Goal: Task Accomplishment & Management: Use online tool/utility

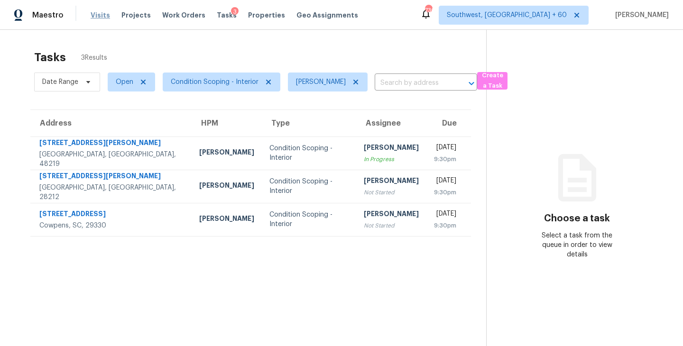
click at [101, 17] on span "Visits" at bounding box center [100, 14] width 19 height 9
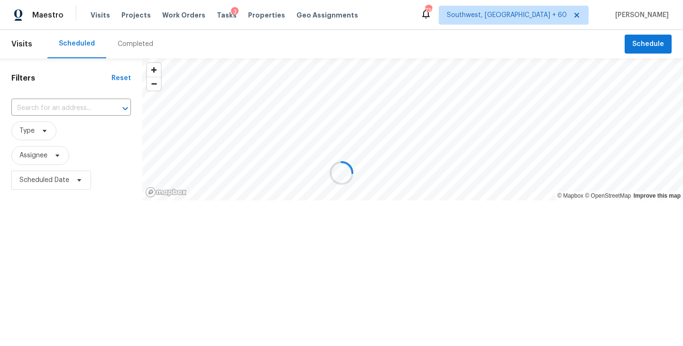
click at [130, 42] on div at bounding box center [341, 173] width 683 height 346
click at [132, 46] on div "Completed" at bounding box center [136, 43] width 36 height 9
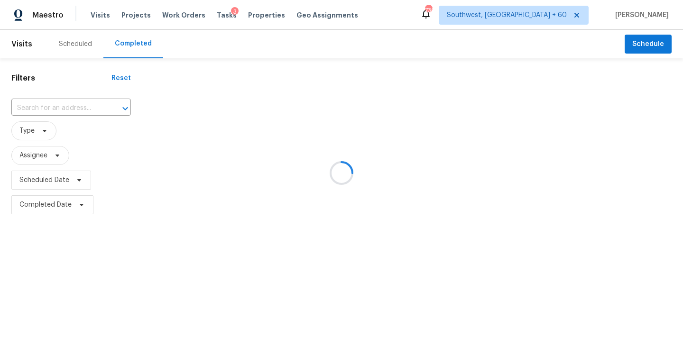
click at [86, 101] on div at bounding box center [341, 173] width 683 height 346
click at [84, 105] on div at bounding box center [341, 173] width 683 height 346
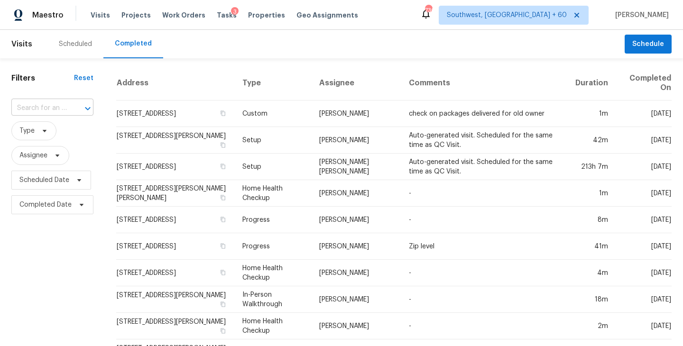
click at [66, 108] on div "​" at bounding box center [52, 108] width 82 height 15
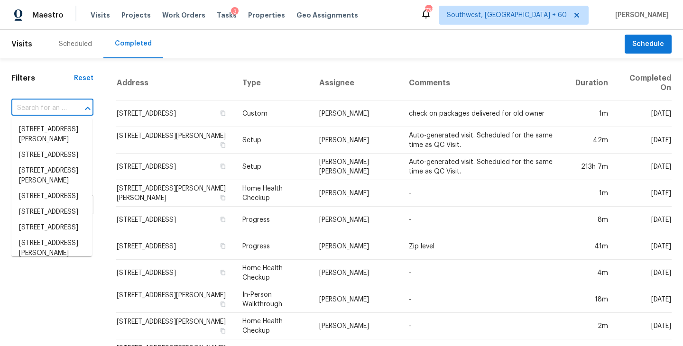
paste input "19795 Patton St, Detroit, MI 48219"
type input "19795 Patton St, Detroit, MI 48219"
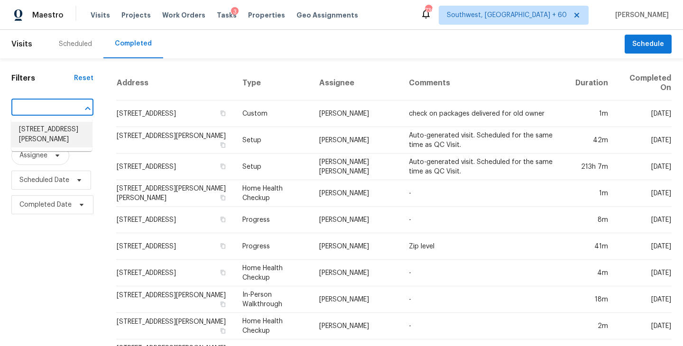
click at [61, 133] on li "19795 Patton St, Detroit, MI 48219" at bounding box center [51, 135] width 81 height 26
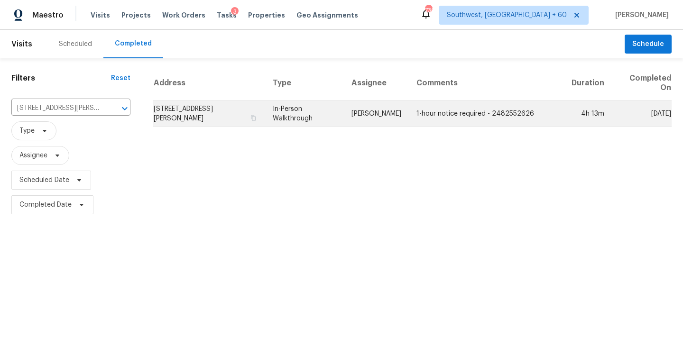
click at [428, 109] on td "1-hour notice required - 2482552626" at bounding box center [487, 114] width 156 height 27
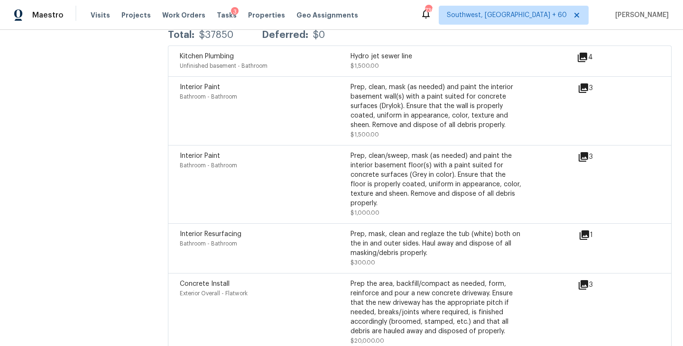
scroll to position [2480, 0]
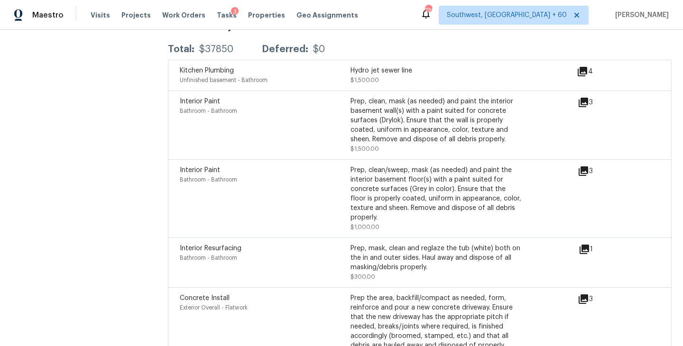
click at [585, 167] on icon at bounding box center [583, 171] width 9 height 9
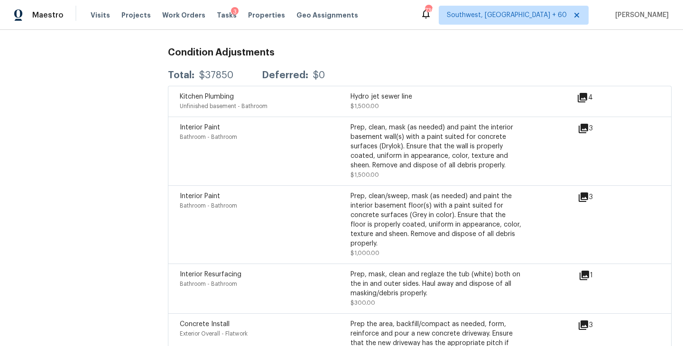
scroll to position [2450, 0]
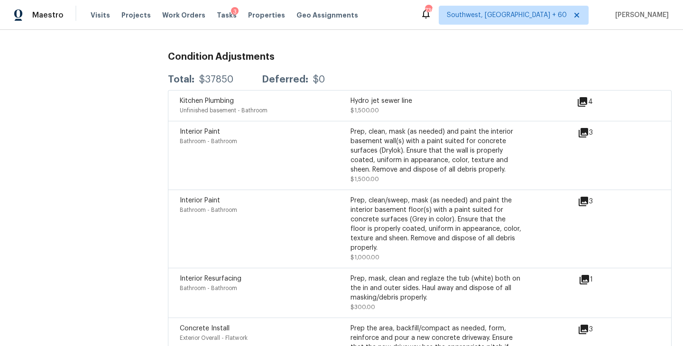
click at [586, 128] on icon at bounding box center [583, 132] width 9 height 9
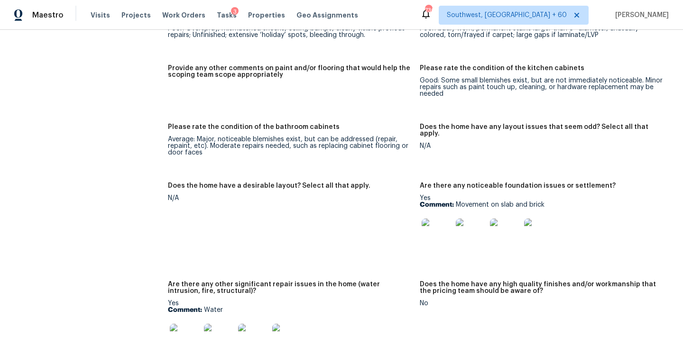
scroll to position [1500, 0]
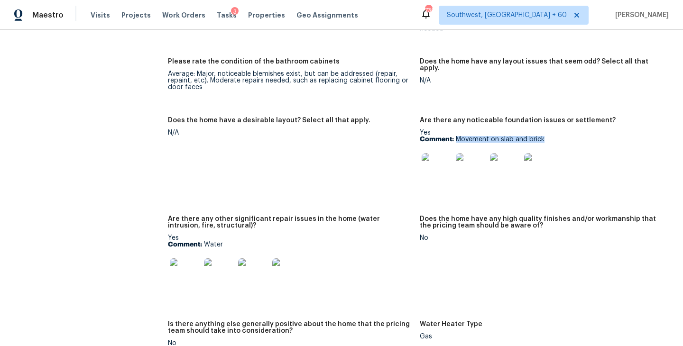
drag, startPoint x: 547, startPoint y: 132, endPoint x: 456, endPoint y: 135, distance: 90.7
click at [456, 136] on p "Comment: Movement on slab and brick" at bounding box center [542, 139] width 244 height 7
copy p "Movement on slab and brick"
click at [379, 197] on figure "Does the home have a desirable layout? Select all that apply. N/A" at bounding box center [294, 160] width 252 height 87
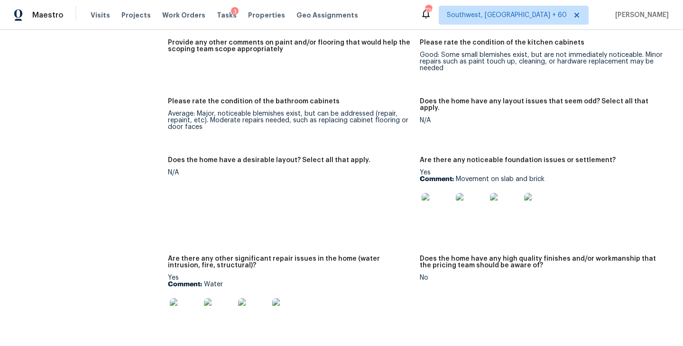
scroll to position [1427, 0]
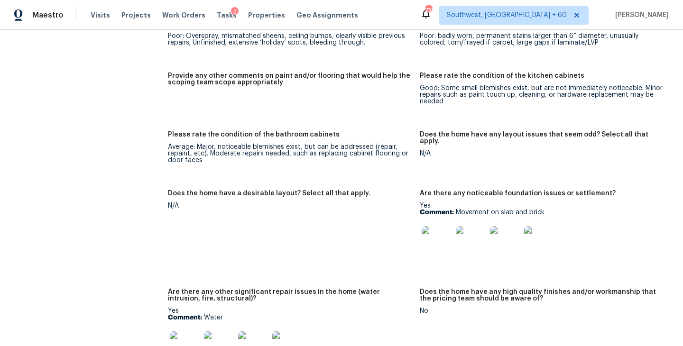
click at [440, 232] on img at bounding box center [437, 241] width 30 height 30
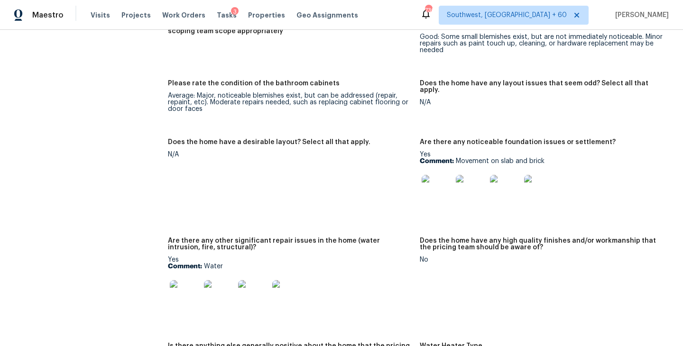
scroll to position [1557, 0]
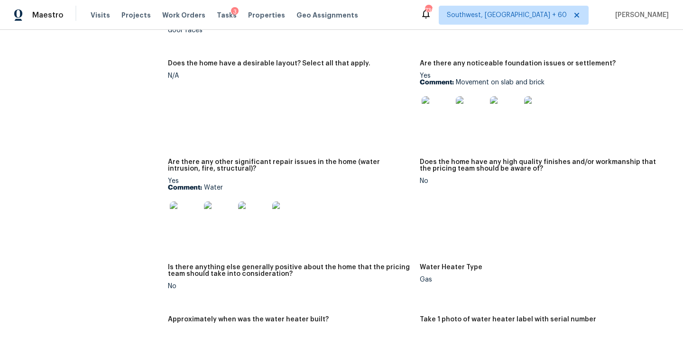
click at [181, 217] on img at bounding box center [185, 217] width 30 height 30
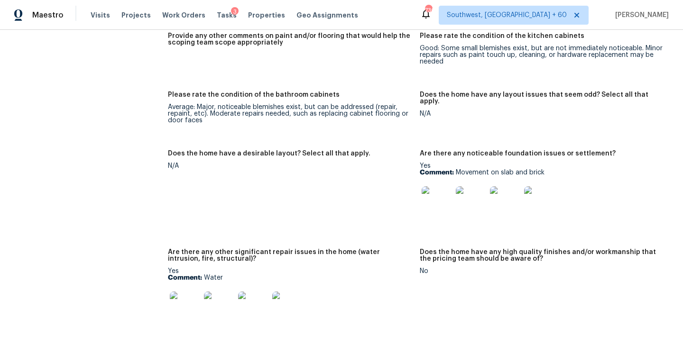
scroll to position [1403, 0]
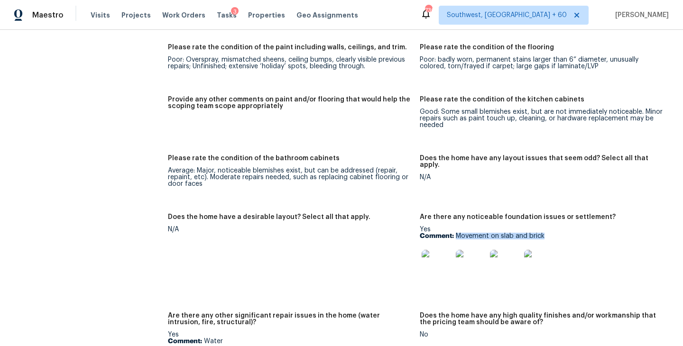
drag, startPoint x: 456, startPoint y: 230, endPoint x: 585, endPoint y: 228, distance: 129.1
click at [585, 233] on p "Comment: Movement on slab and brick" at bounding box center [542, 236] width 244 height 7
copy p "Movement on slab and brick"
click at [359, 277] on figure "Does the home have a desirable layout? Select all that apply. N/A" at bounding box center [294, 257] width 252 height 87
click at [452, 252] on div at bounding box center [437, 265] width 34 height 42
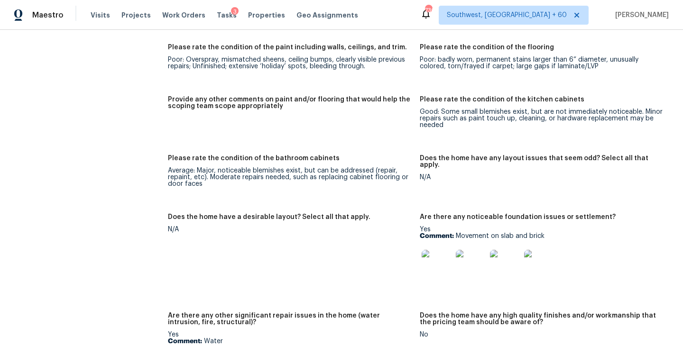
click at [437, 258] on img at bounding box center [437, 265] width 30 height 30
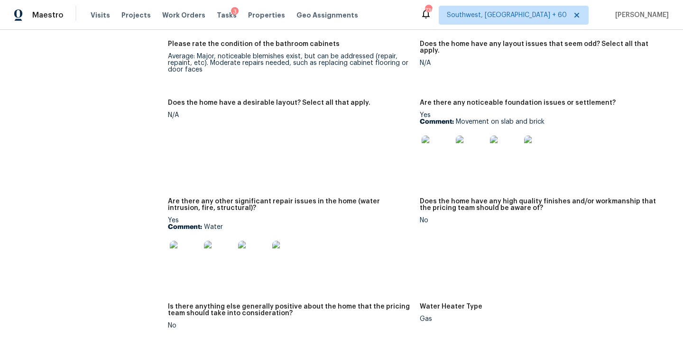
scroll to position [1654, 0]
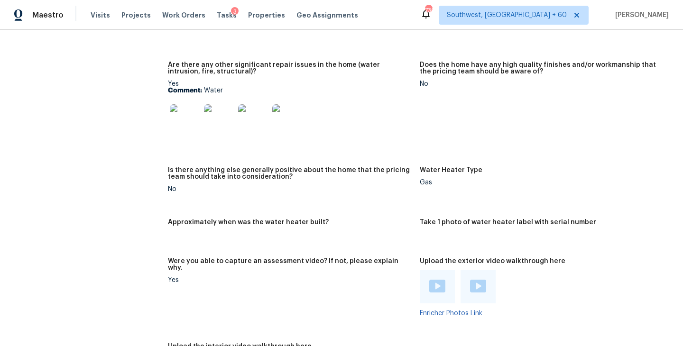
click at [189, 117] on img at bounding box center [185, 119] width 30 height 30
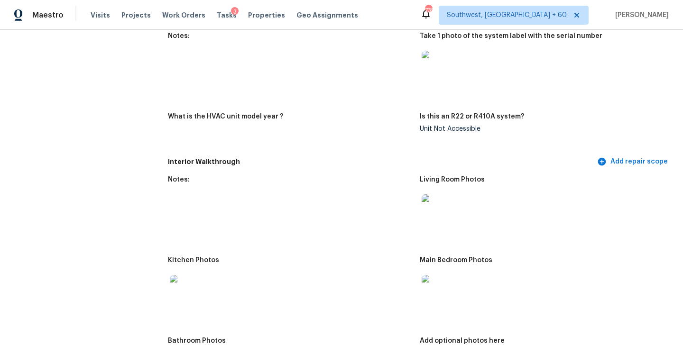
scroll to position [974, 0]
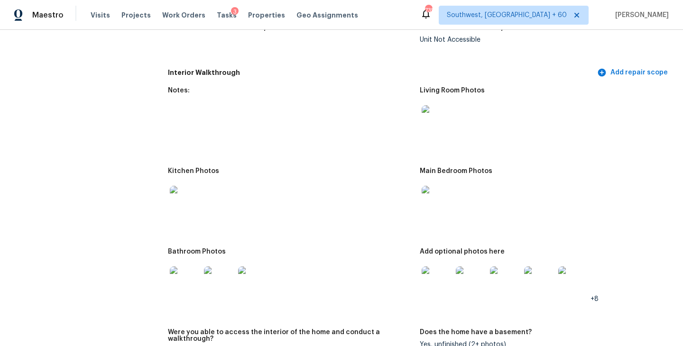
click at [436, 105] on img at bounding box center [437, 120] width 30 height 30
click at [437, 191] on img at bounding box center [437, 201] width 30 height 30
click at [429, 270] on img at bounding box center [437, 282] width 30 height 30
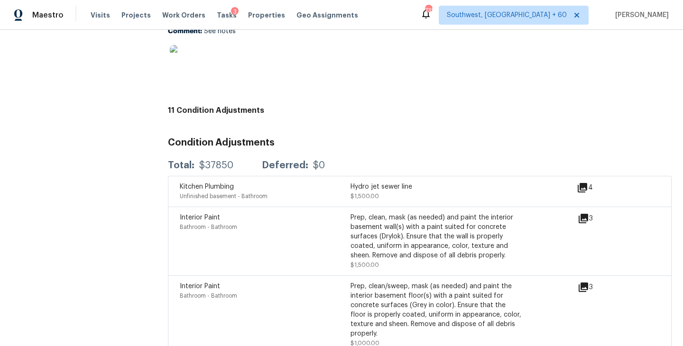
scroll to position [2368, 0]
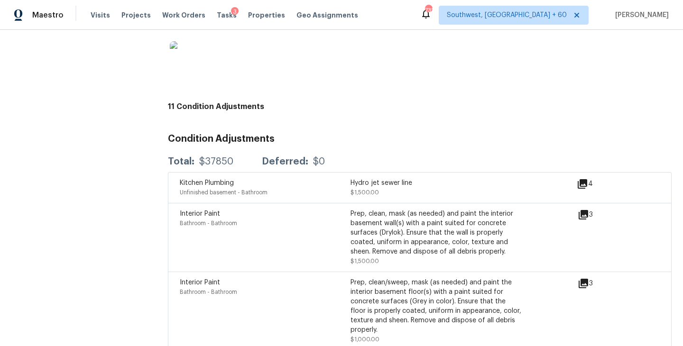
click at [256, 70] on div at bounding box center [290, 57] width 244 height 42
click at [314, 58] on div at bounding box center [290, 57] width 244 height 42
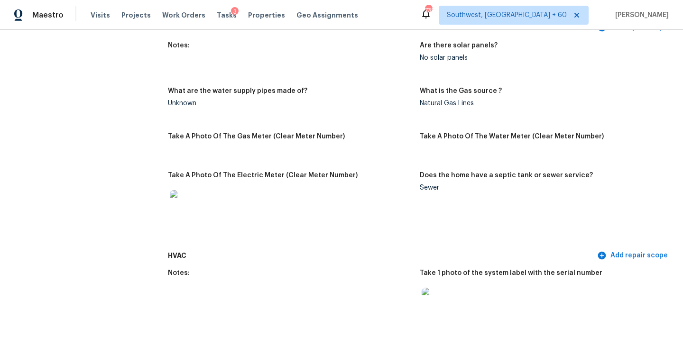
scroll to position [0, 0]
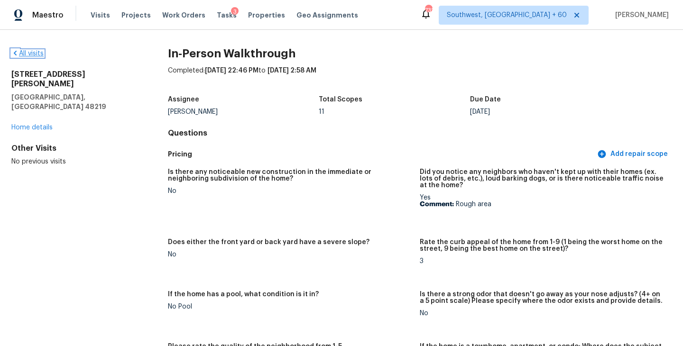
click at [29, 56] on link "All visits" at bounding box center [27, 53] width 32 height 7
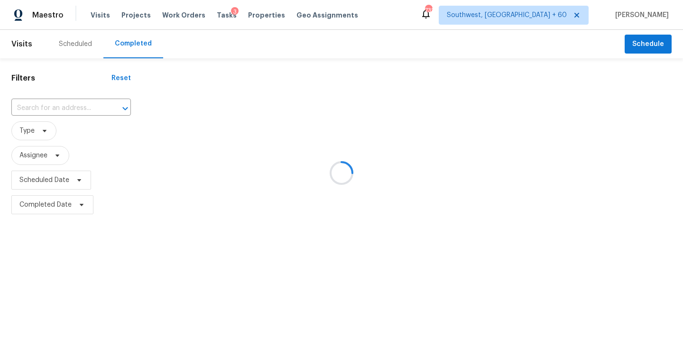
click at [59, 101] on div at bounding box center [341, 173] width 683 height 346
click at [60, 111] on div at bounding box center [341, 173] width 683 height 346
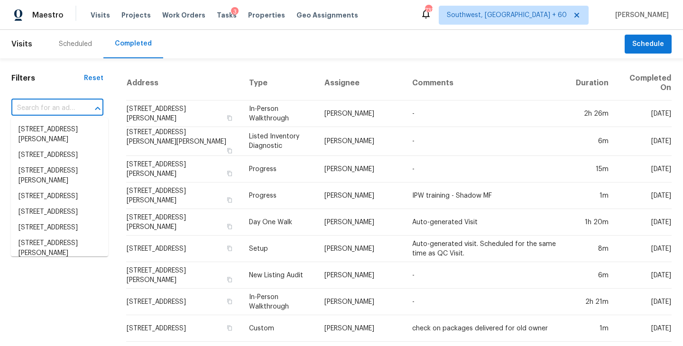
click at [60, 111] on input "text" at bounding box center [43, 108] width 65 height 15
paste input "6824 Honey Hurst Ln, Charlotte, NC 28212"
type input "6824 Honey Hurst Ln, Charlotte, NC 28212"
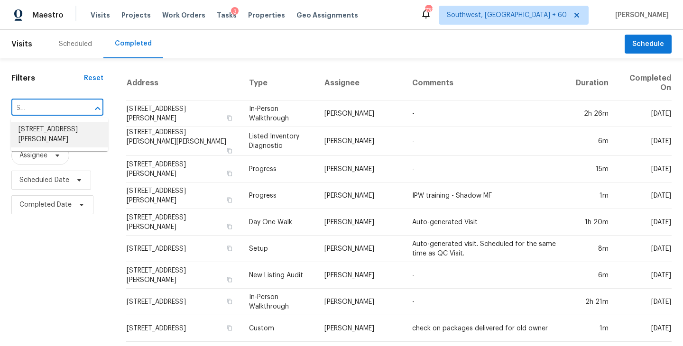
click at [69, 135] on li "6824 Honey Hurst Ln, Charlotte, NC 28212" at bounding box center [59, 135] width 97 height 26
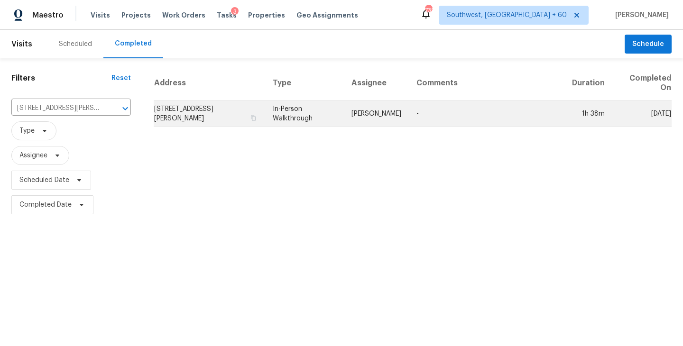
click at [321, 105] on td "In-Person Walkthrough" at bounding box center [304, 114] width 79 height 27
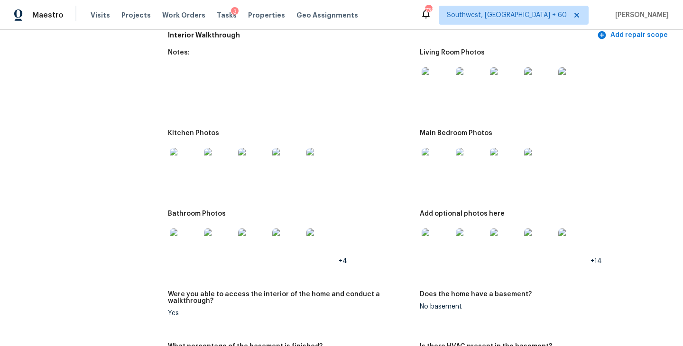
scroll to position [1150, 0]
click at [434, 81] on img at bounding box center [437, 83] width 30 height 30
click at [431, 155] on img at bounding box center [437, 164] width 30 height 30
click at [438, 235] on img at bounding box center [437, 245] width 30 height 30
click at [436, 241] on img at bounding box center [437, 245] width 30 height 30
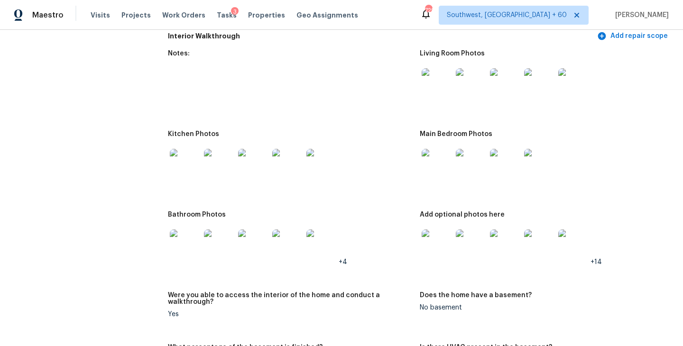
click at [189, 234] on img at bounding box center [185, 245] width 30 height 30
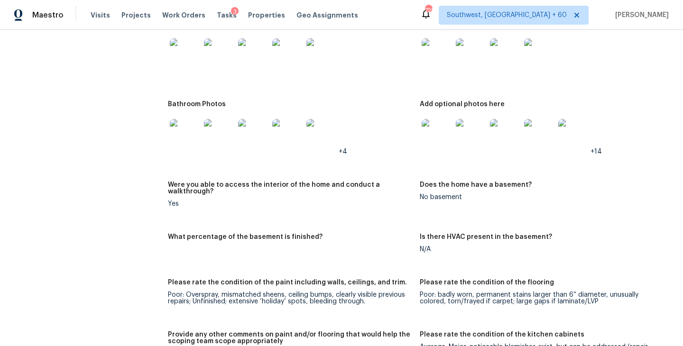
scroll to position [1172, 0]
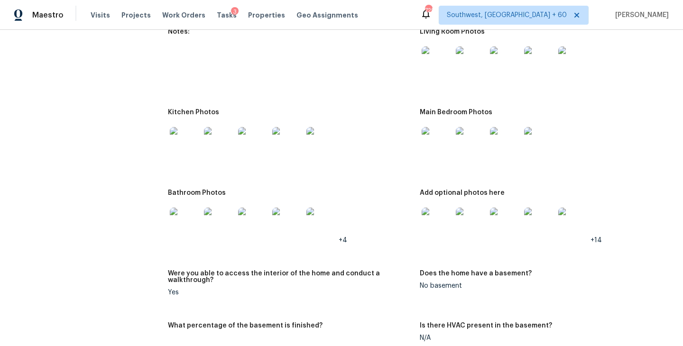
click at [181, 128] on img at bounding box center [185, 142] width 30 height 30
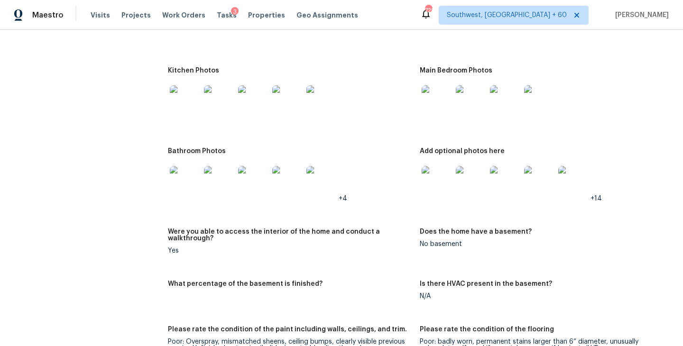
scroll to position [1105, 0]
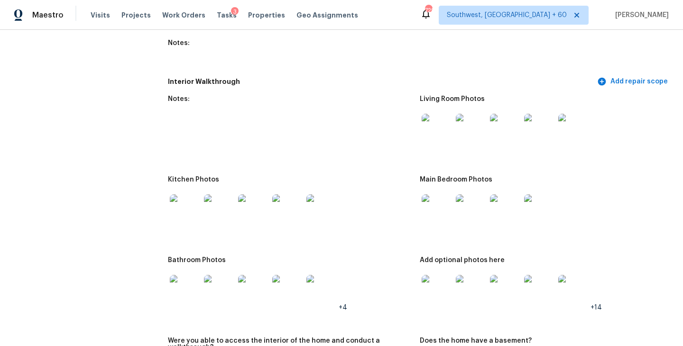
click at [439, 292] on img at bounding box center [437, 290] width 30 height 30
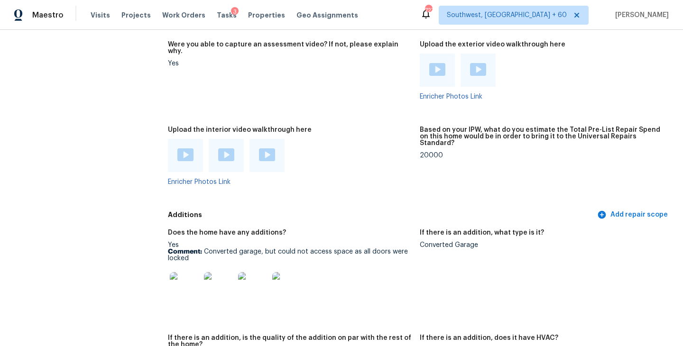
scroll to position [1934, 0]
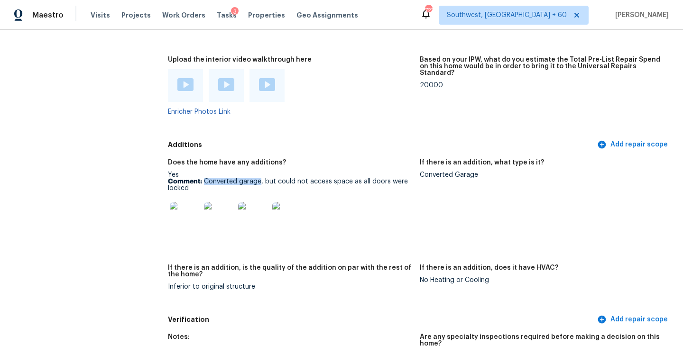
drag, startPoint x: 205, startPoint y: 168, endPoint x: 260, endPoint y: 167, distance: 55.5
click at [260, 178] on p "Comment: Converted garage, but could not access space as all doors were locked" at bounding box center [290, 184] width 244 height 13
copy p "Converted garage"
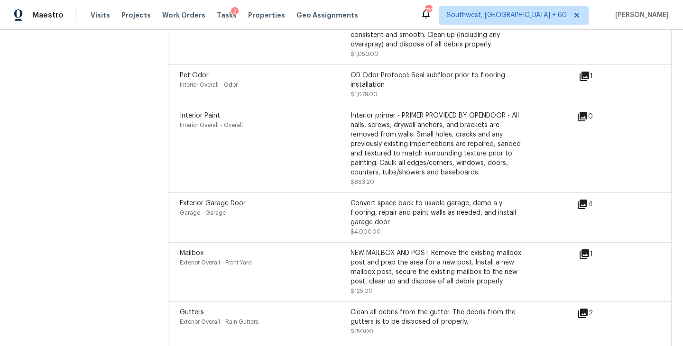
scroll to position [2750, 0]
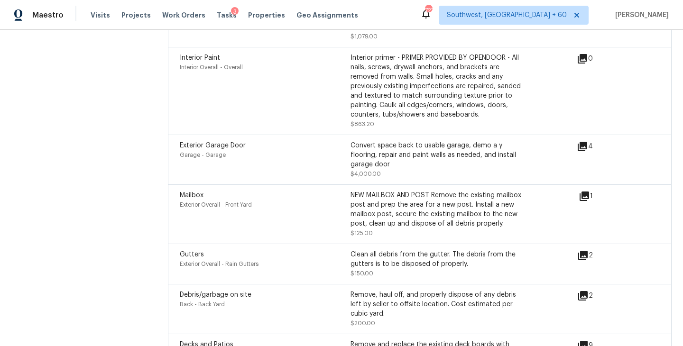
click at [588, 141] on icon at bounding box center [582, 146] width 11 height 11
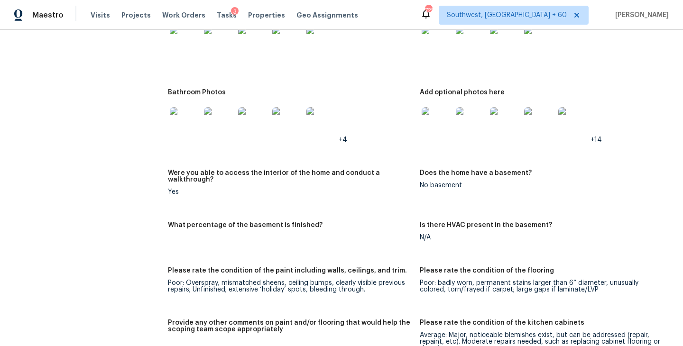
scroll to position [1147, 0]
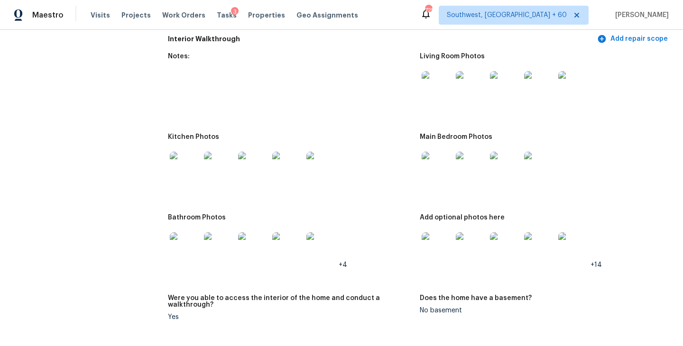
click at [188, 165] on img at bounding box center [185, 167] width 30 height 30
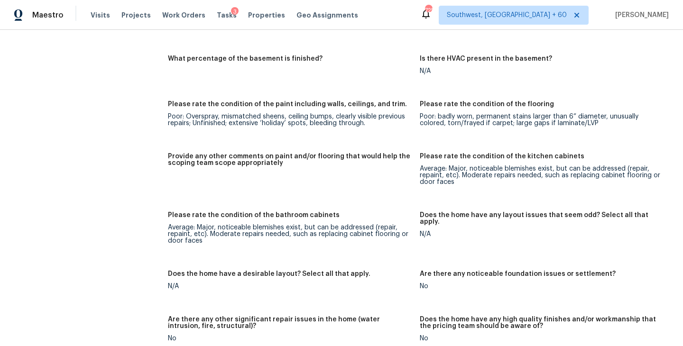
scroll to position [1465, 0]
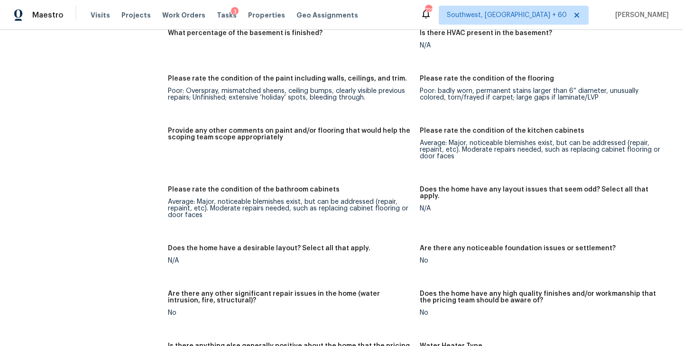
click at [275, 88] on div "Poor: Overspray, mismatched sheens, ceiling bumps, clearly visible previous rep…" at bounding box center [290, 94] width 244 height 13
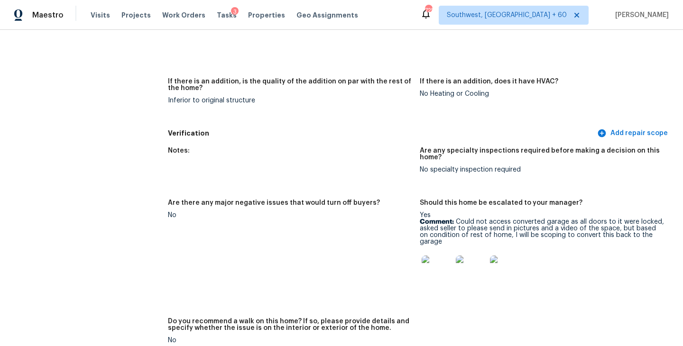
scroll to position [2151, 0]
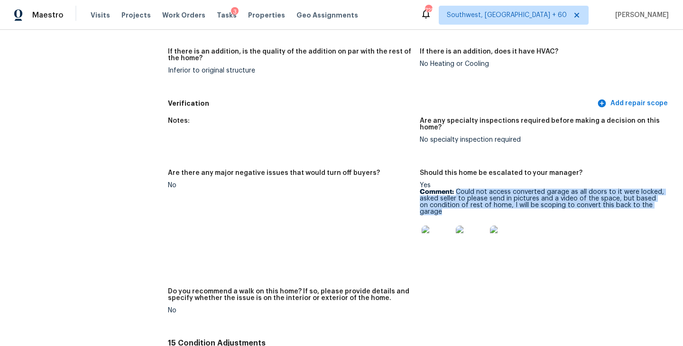
drag, startPoint x: 456, startPoint y: 179, endPoint x: 661, endPoint y: 192, distance: 204.9
click at [661, 192] on p "Comment: Could not access converted garage as all doors to it were locked, aske…" at bounding box center [542, 202] width 244 height 27
copy p "Could not access converted garage as all doors to it were locked, asked seller …"
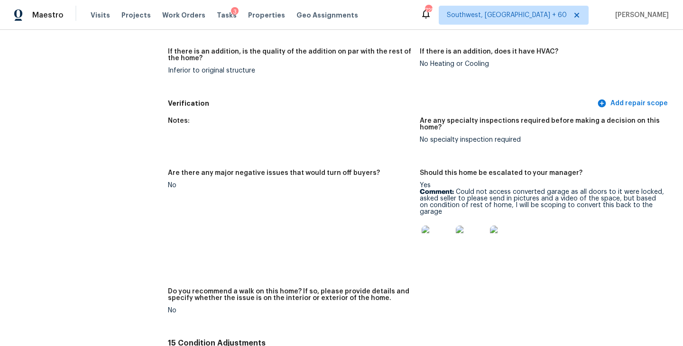
click at [592, 264] on div "Notes: Are any specialty inspections required before making a decision on this …" at bounding box center [420, 223] width 504 height 223
click at [442, 226] on img at bounding box center [437, 241] width 30 height 30
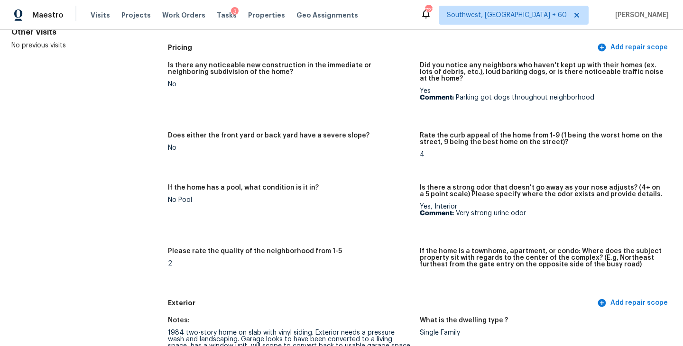
scroll to position [0, 0]
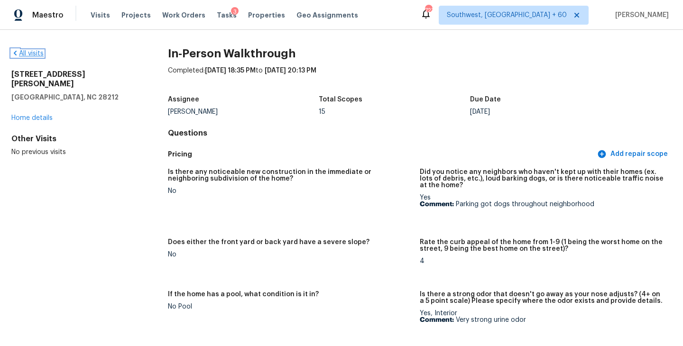
click at [37, 55] on link "All visits" at bounding box center [27, 53] width 32 height 7
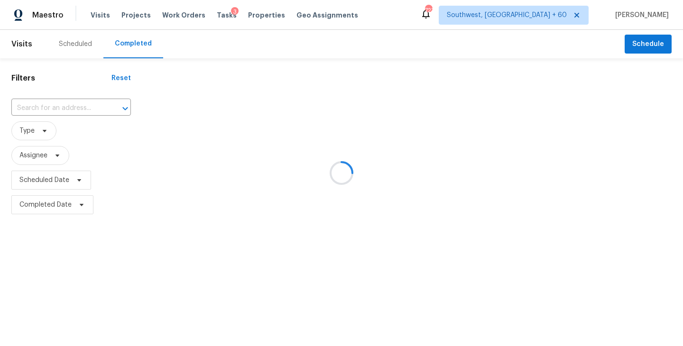
click at [80, 114] on div at bounding box center [341, 173] width 683 height 346
click at [82, 108] on div at bounding box center [341, 173] width 683 height 346
click at [77, 108] on div at bounding box center [341, 173] width 683 height 346
click at [77, 110] on div at bounding box center [341, 173] width 683 height 346
click at [68, 109] on div at bounding box center [341, 173] width 683 height 346
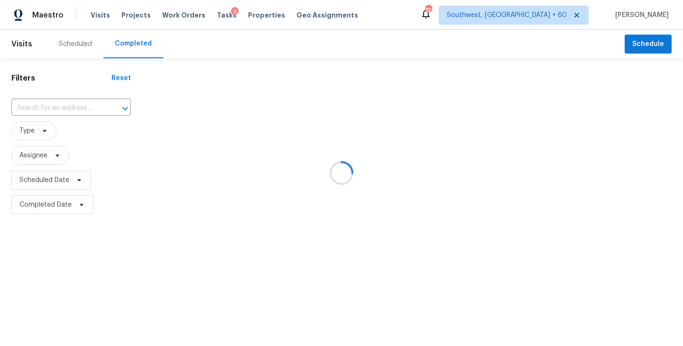
click at [68, 106] on div at bounding box center [341, 173] width 683 height 346
click at [64, 109] on div at bounding box center [341, 173] width 683 height 346
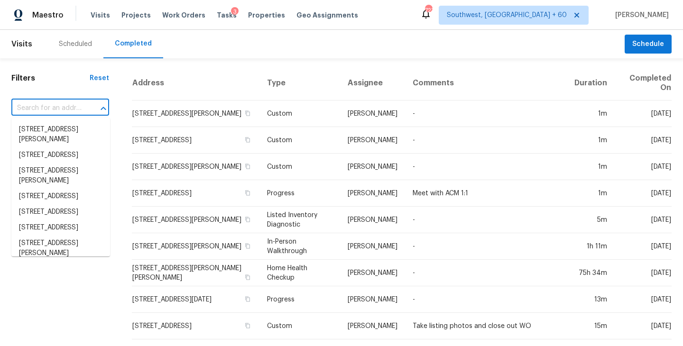
click at [64, 109] on input "text" at bounding box center [46, 108] width 71 height 15
paste input "157 Sunset Dr, Cowpens, SC 29330"
type input "157 Sunset Dr, Cowpens, SC 29330"
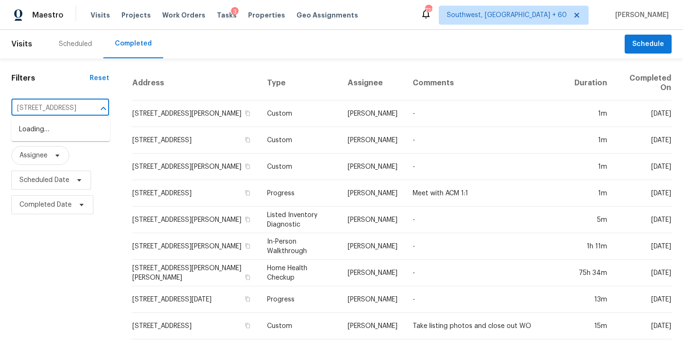
scroll to position [0, 42]
click at [67, 135] on li "157 Sunset Dr, Cowpens, SC 29330" at bounding box center [60, 130] width 99 height 16
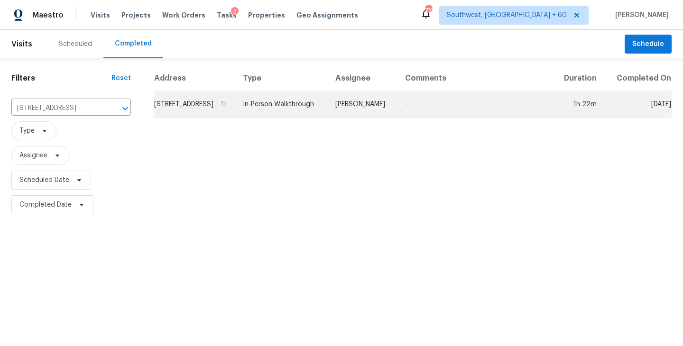
click at [320, 118] on td "In-Person Walkthrough" at bounding box center [281, 104] width 93 height 27
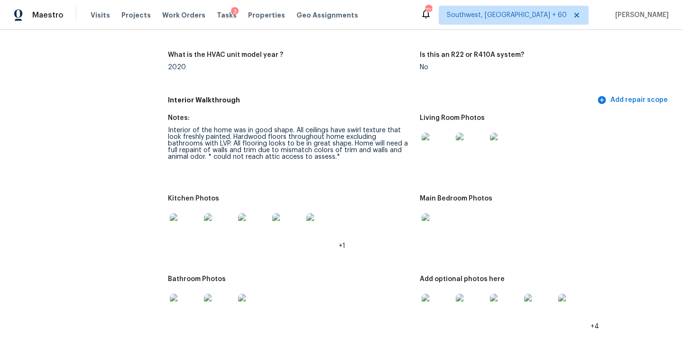
scroll to position [1047, 0]
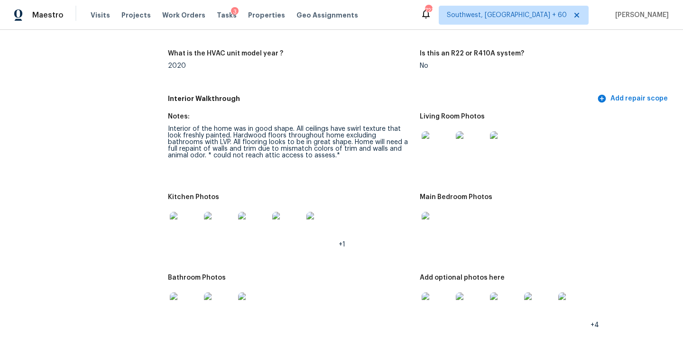
click at [437, 149] on img at bounding box center [437, 146] width 30 height 30
click at [432, 224] on img at bounding box center [437, 227] width 30 height 30
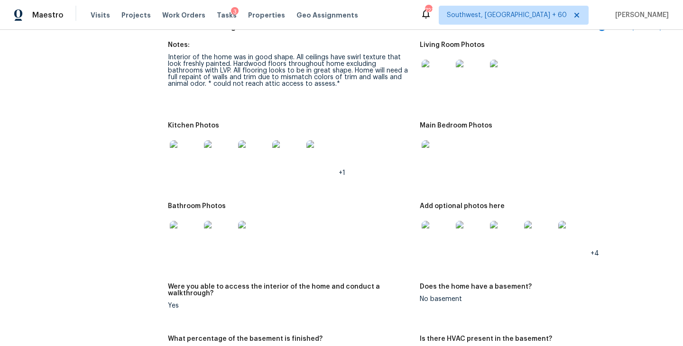
click at [441, 229] on img at bounding box center [437, 236] width 30 height 30
click at [183, 225] on img at bounding box center [185, 236] width 30 height 30
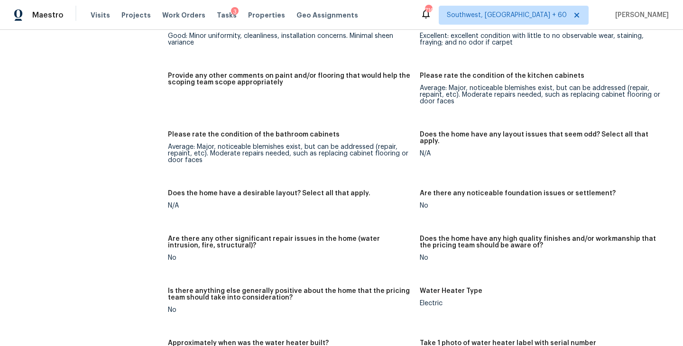
scroll to position [1380, 0]
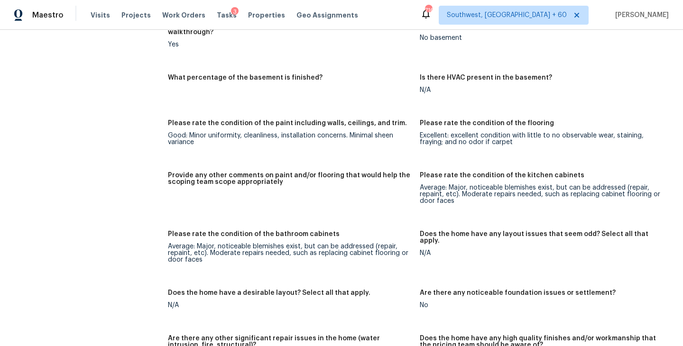
click at [270, 102] on div "Notes: Interior of the home was in good shape. All ceilings have swirl texture …" at bounding box center [420, 209] width 504 height 869
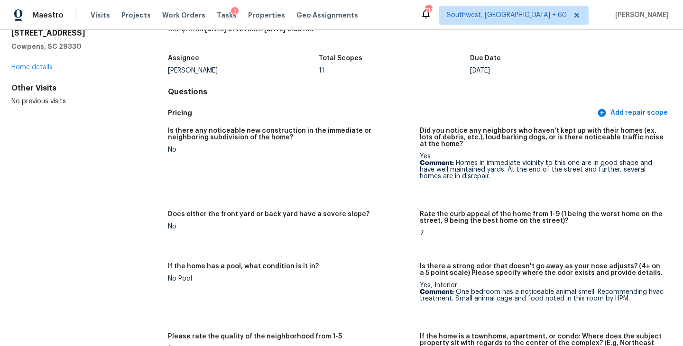
scroll to position [0, 0]
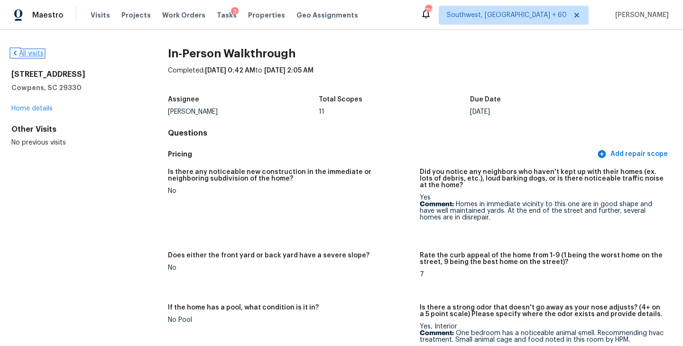
click at [34, 55] on link "All visits" at bounding box center [27, 53] width 32 height 7
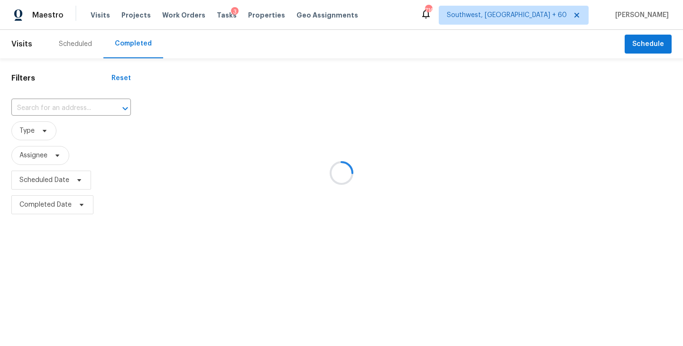
click at [56, 109] on div at bounding box center [341, 173] width 683 height 346
click at [57, 108] on div at bounding box center [341, 173] width 683 height 346
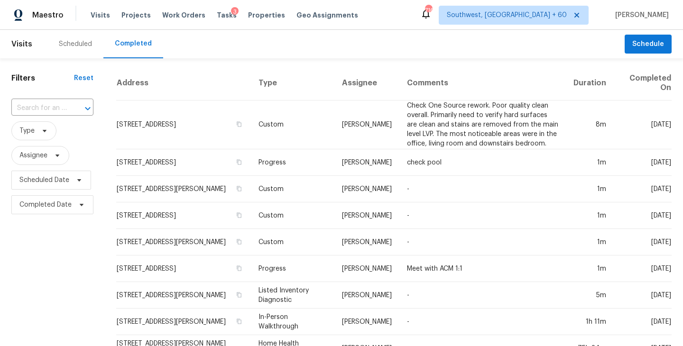
click at [62, 107] on input "text" at bounding box center [39, 108] width 56 height 15
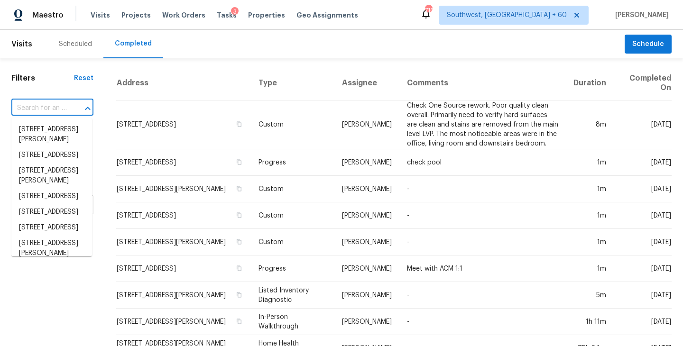
paste input "6800 Mossman Pl NE, Albuquerque, NM 87110"
type input "6800 Mossman Pl NE, Albuquerque, NM 87110"
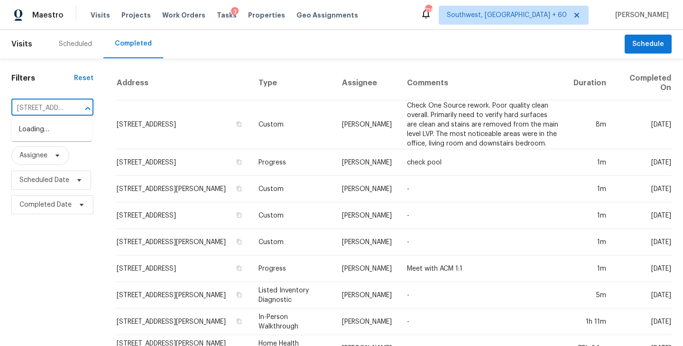
scroll to position [0, 94]
click at [57, 131] on li "6800 Mossman Pl NE, Albuquerque, NM 87110" at bounding box center [51, 135] width 81 height 26
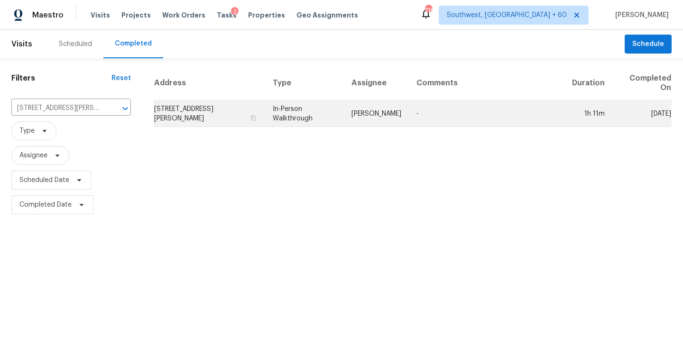
click at [366, 115] on td "[PERSON_NAME]" at bounding box center [376, 114] width 65 height 27
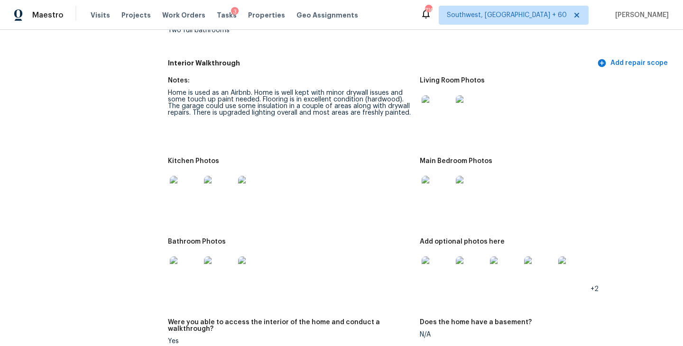
scroll to position [1484, 0]
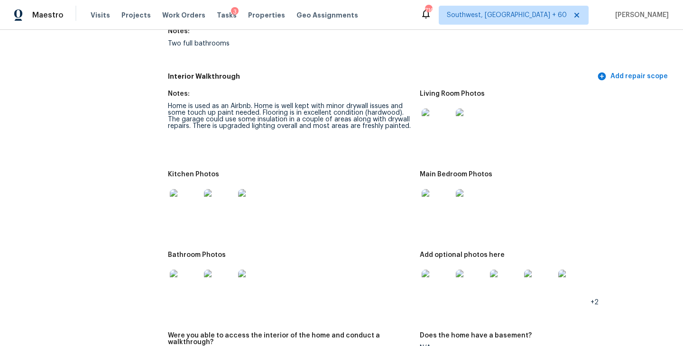
click at [437, 109] on img at bounding box center [437, 124] width 30 height 30
click at [433, 208] on img at bounding box center [437, 204] width 30 height 30
click at [438, 283] on img at bounding box center [437, 285] width 30 height 30
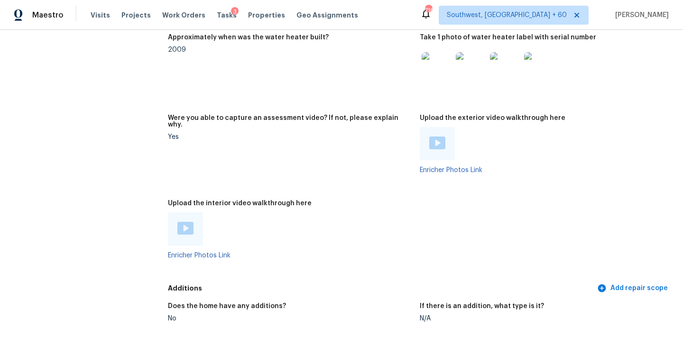
scroll to position [2749, 0]
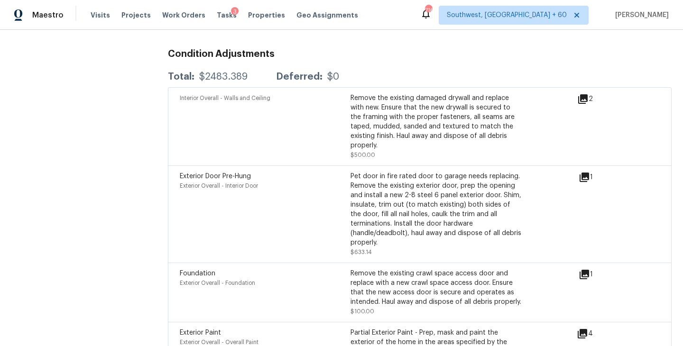
click at [585, 173] on icon at bounding box center [584, 177] width 9 height 9
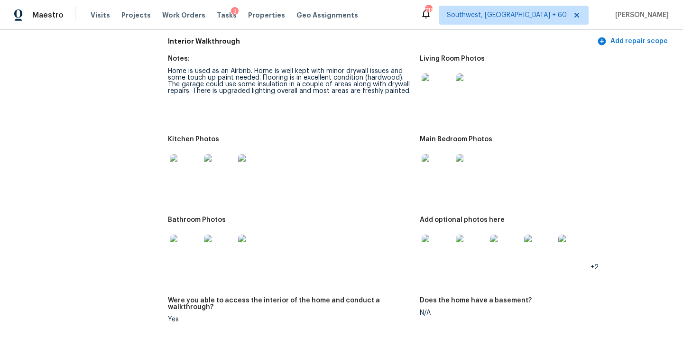
scroll to position [1550, 0]
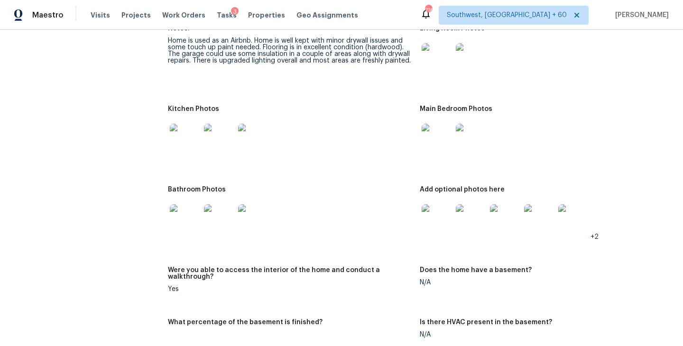
click at [431, 208] on img at bounding box center [437, 220] width 30 height 30
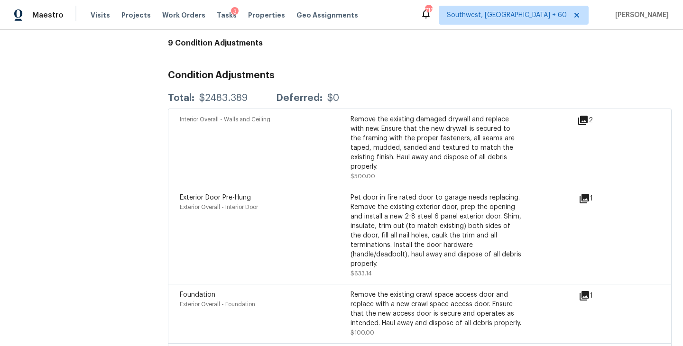
scroll to position [2729, 0]
click at [584, 115] on icon at bounding box center [582, 119] width 9 height 9
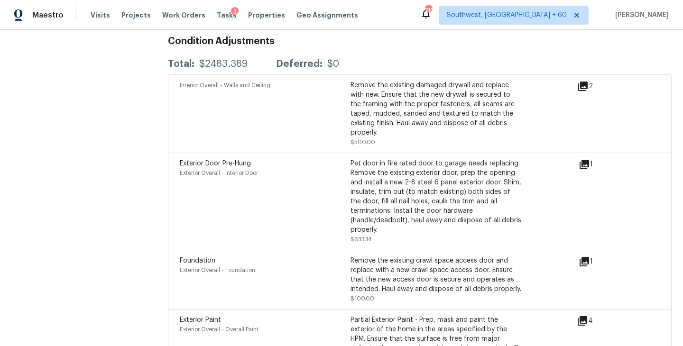
scroll to position [2791, 0]
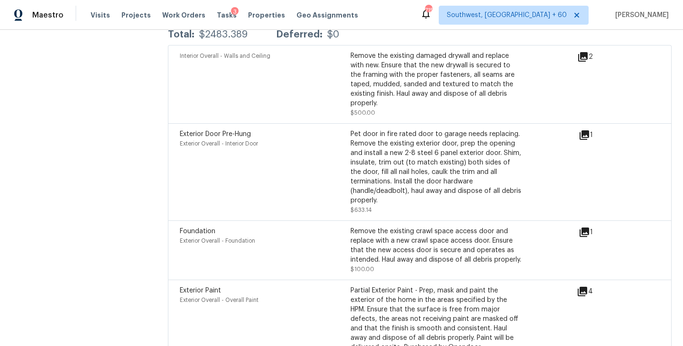
click at [297, 84] on div "Interior Overall - Walls and Ceiling" at bounding box center [265, 84] width 171 height 66
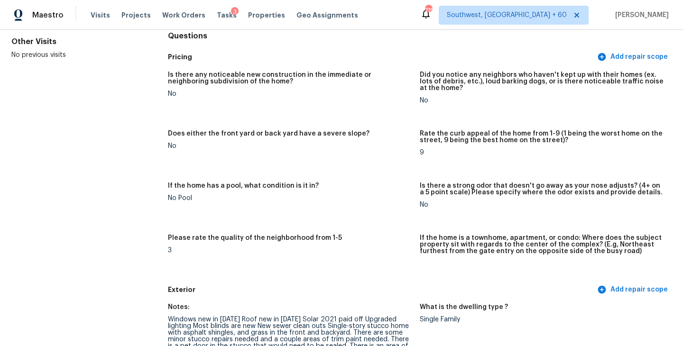
scroll to position [0, 0]
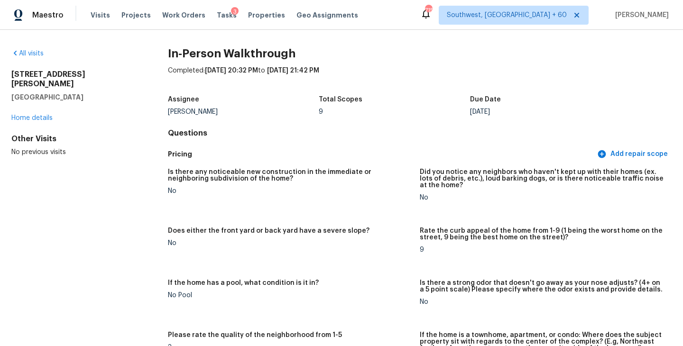
click at [37, 57] on div "All visits" at bounding box center [74, 53] width 126 height 9
click at [33, 49] on div "All visits" at bounding box center [74, 53] width 126 height 9
click at [35, 53] on link "All visits" at bounding box center [27, 53] width 32 height 7
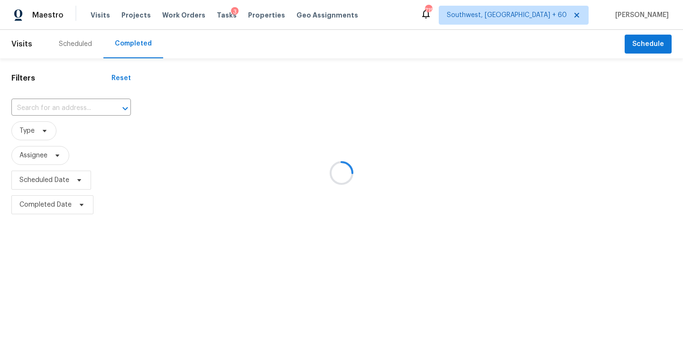
click at [58, 104] on div at bounding box center [341, 173] width 683 height 346
click at [58, 107] on div at bounding box center [341, 173] width 683 height 346
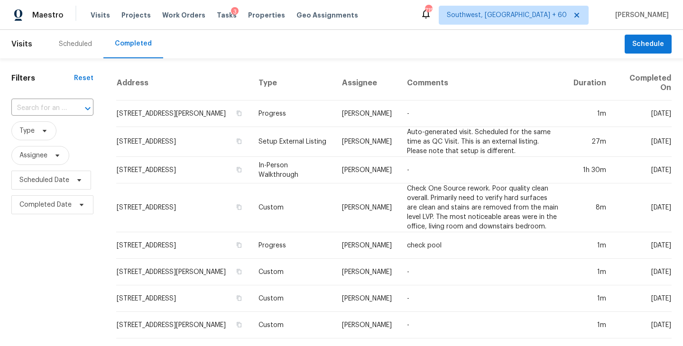
click at [58, 107] on input "text" at bounding box center [39, 108] width 56 height 15
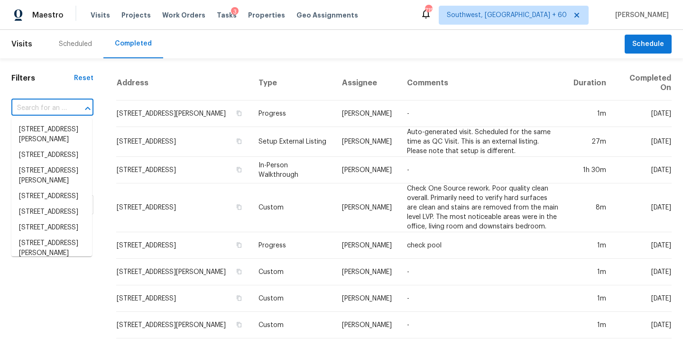
paste input "7308 Rothmore St, Charlotte, NC 28215"
type input "7308 Rothmore St, Charlotte, NC 28215"
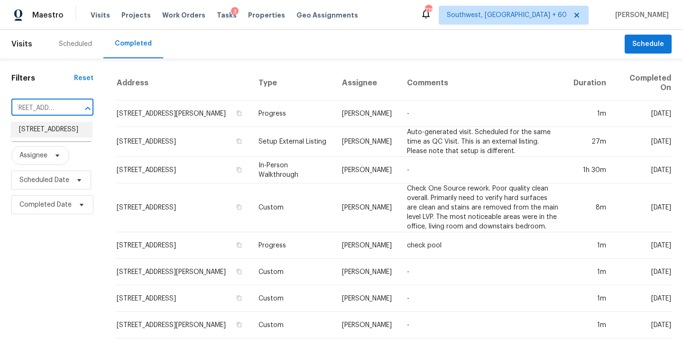
click at [60, 133] on li "7308 Rothmore St, Charlotte, NC 28215" at bounding box center [51, 130] width 81 height 16
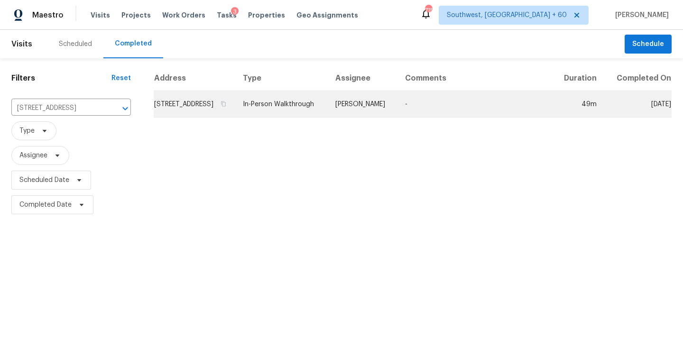
click at [324, 116] on td "In-Person Walkthrough" at bounding box center [281, 104] width 93 height 27
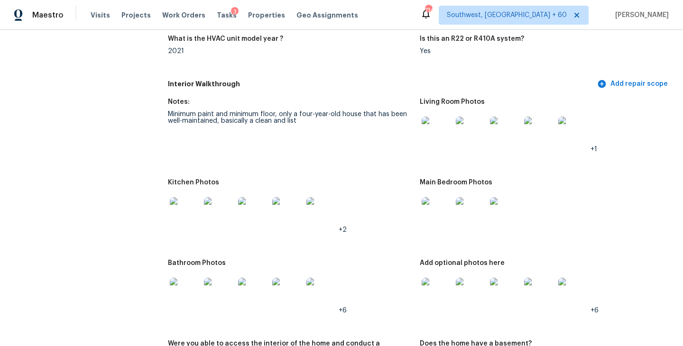
scroll to position [967, 0]
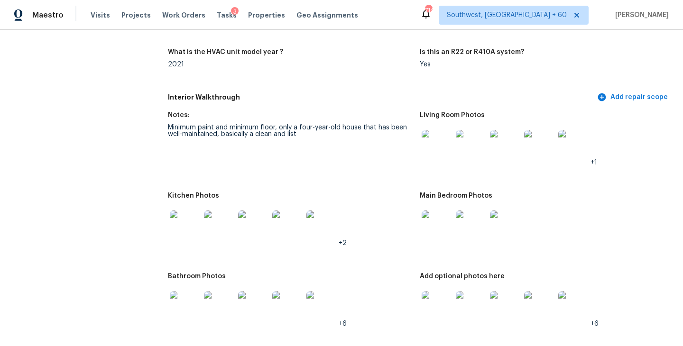
click at [444, 213] on img at bounding box center [437, 226] width 30 height 30
click at [436, 291] on img at bounding box center [437, 306] width 30 height 30
click at [443, 222] on img at bounding box center [437, 226] width 30 height 30
click at [435, 142] on img at bounding box center [437, 145] width 30 height 30
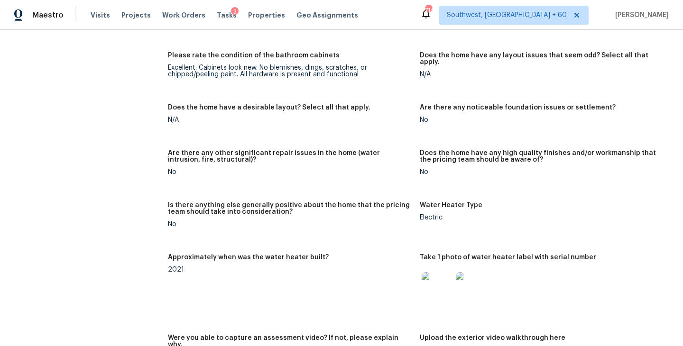
scroll to position [1545, 0]
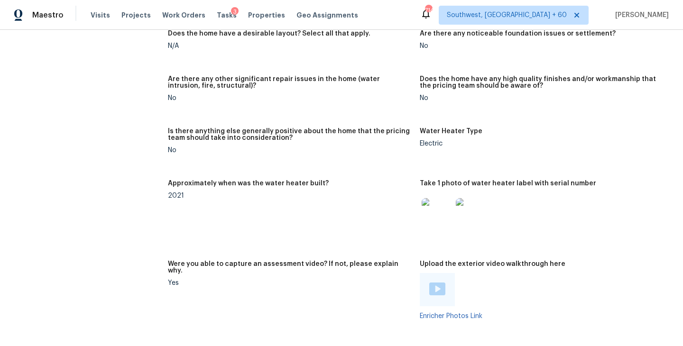
click at [297, 88] on figure "Are there any other significant repair issues in the home (water intrusion, fir…" at bounding box center [294, 96] width 252 height 41
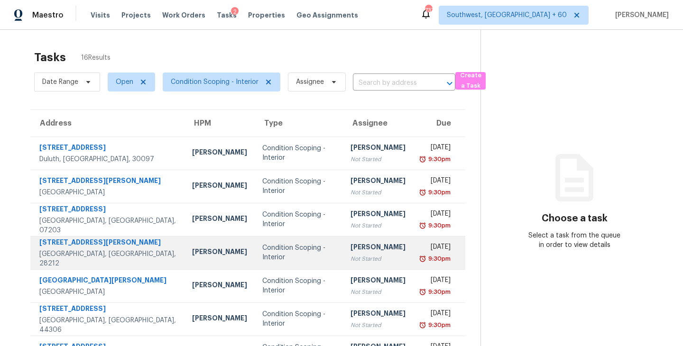
scroll to position [148, 0]
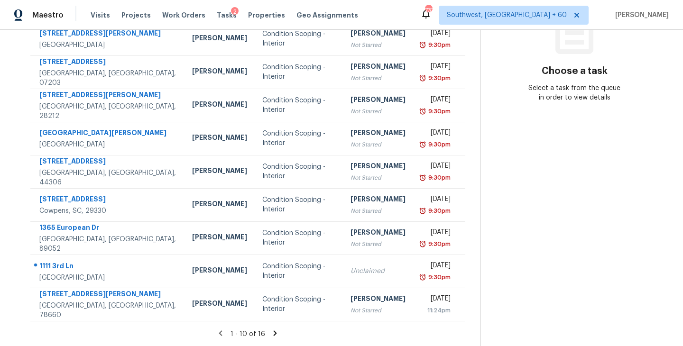
click at [272, 333] on icon at bounding box center [275, 333] width 9 height 9
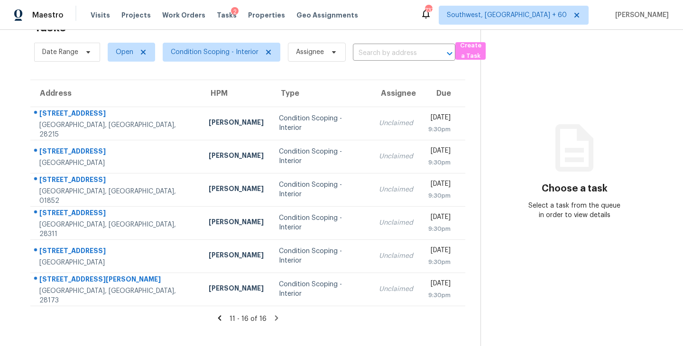
click at [220, 320] on icon at bounding box center [219, 318] width 9 height 9
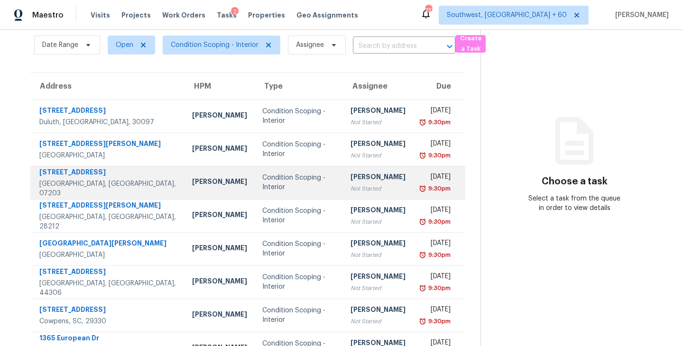
scroll to position [63, 0]
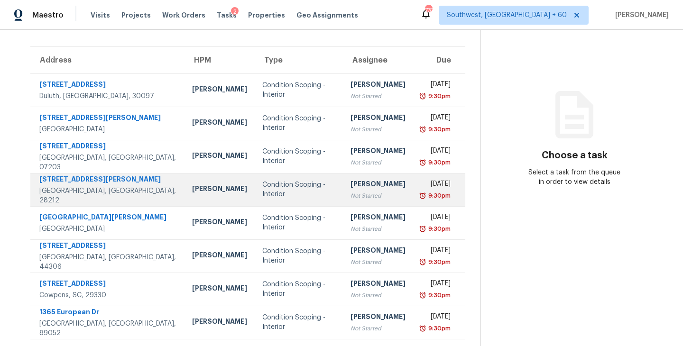
click at [351, 185] on div "[PERSON_NAME]" at bounding box center [378, 185] width 55 height 12
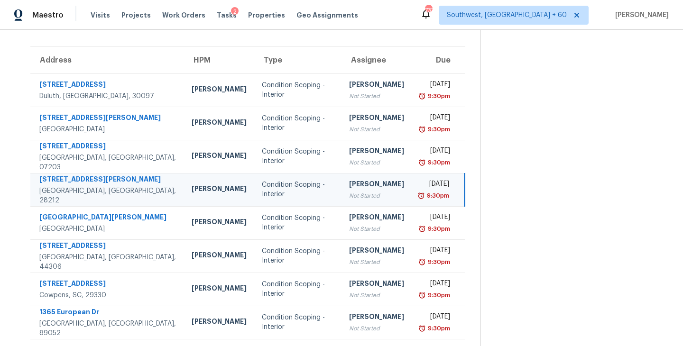
click at [373, 186] on div "[PERSON_NAME]" at bounding box center [376, 185] width 55 height 12
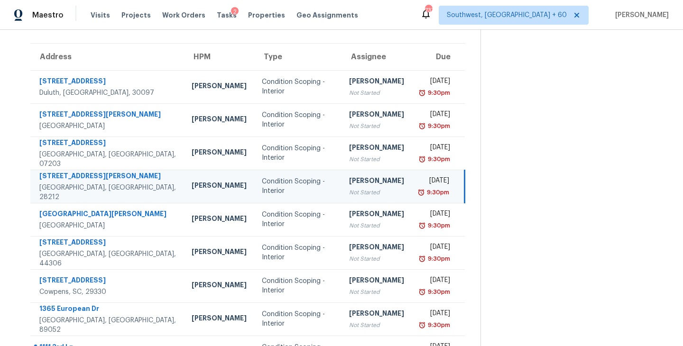
scroll to position [22, 0]
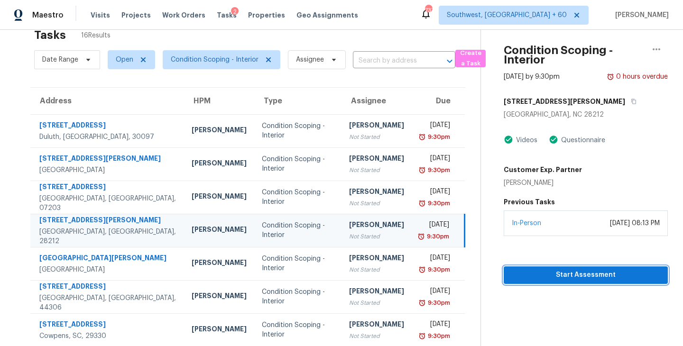
click at [573, 277] on span "Start Assessment" at bounding box center [585, 276] width 149 height 12
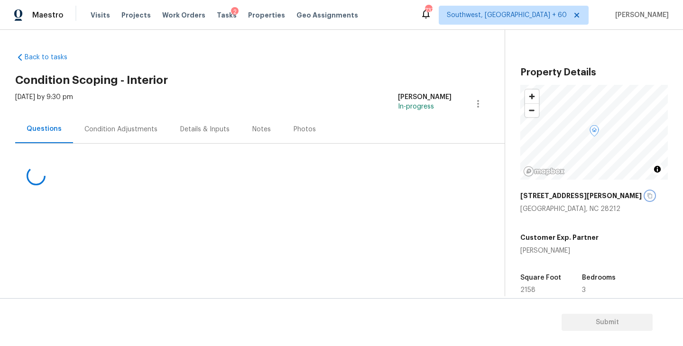
click at [647, 195] on icon "button" at bounding box center [650, 196] width 6 height 6
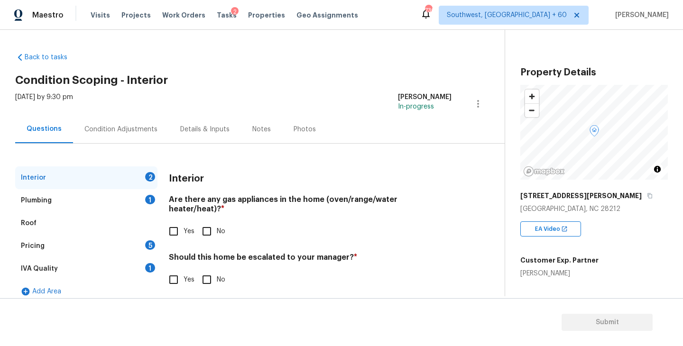
click at [128, 124] on div "Condition Adjustments" at bounding box center [121, 129] width 96 height 28
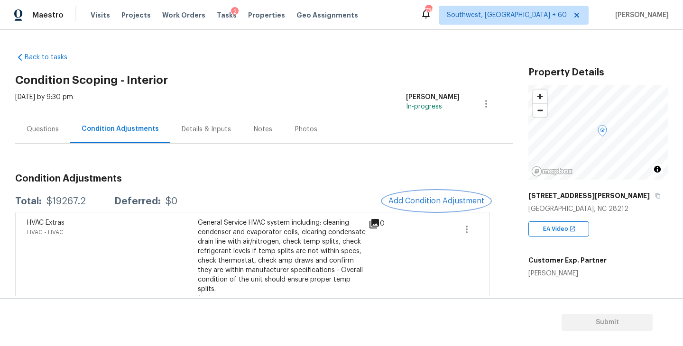
click at [417, 203] on span "Add Condition Adjustment" at bounding box center [437, 201] width 96 height 9
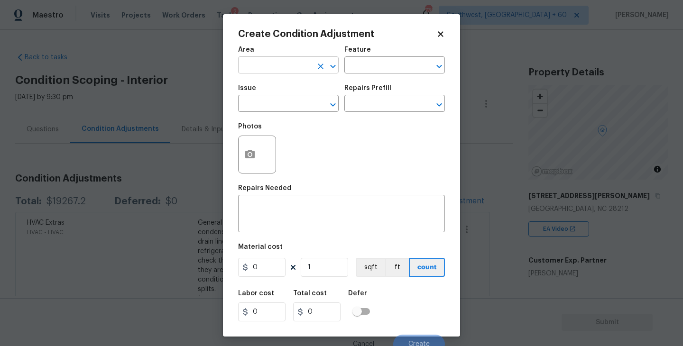
click at [289, 70] on input "text" at bounding box center [275, 66] width 74 height 15
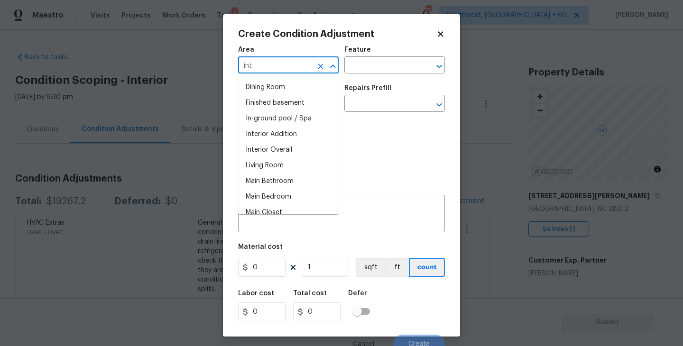
type input "inte"
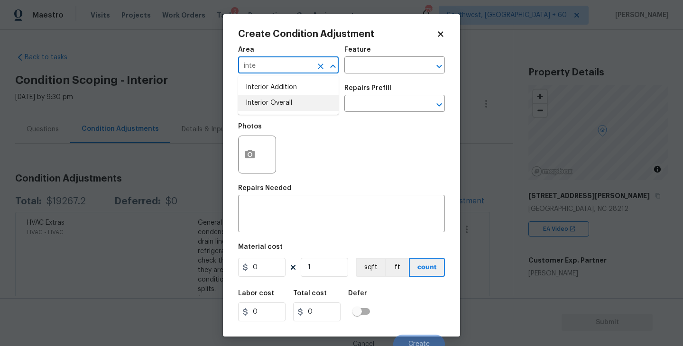
click at [299, 106] on li "Interior Overall" at bounding box center [288, 103] width 101 height 16
type input "Interior Overall"
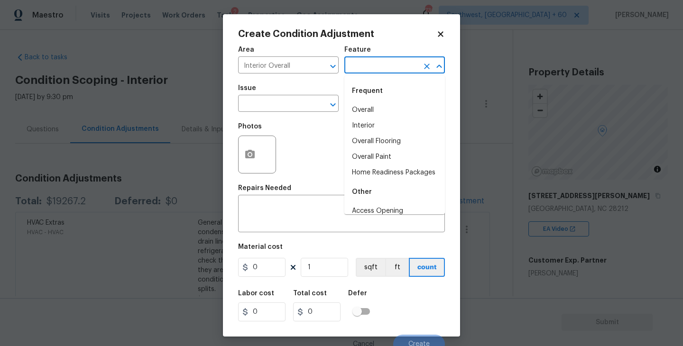
click at [386, 64] on input "text" at bounding box center [381, 66] width 74 height 15
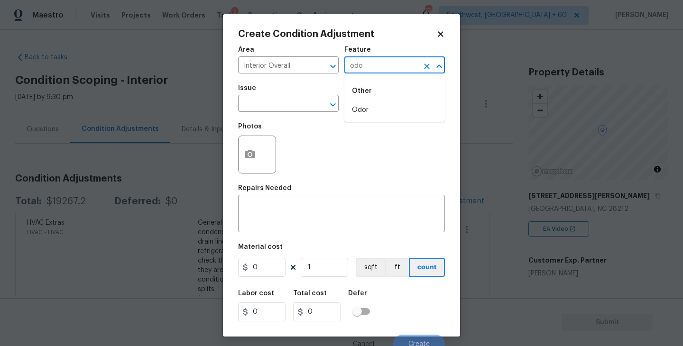
click at [373, 106] on li "Odor" at bounding box center [394, 110] width 101 height 16
type input "Odor"
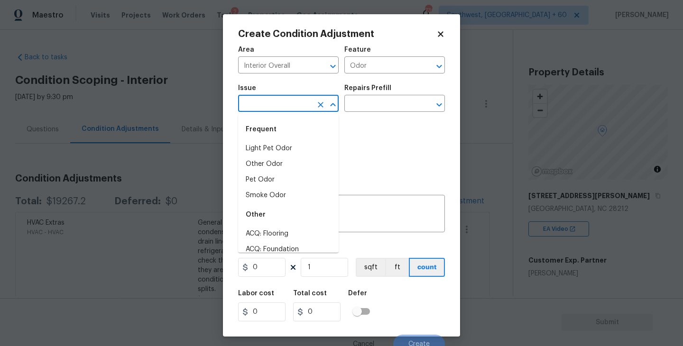
click at [302, 112] on body "Maestro Visits Projects Work Orders Tasks 2 Properties Geo Assignments 736 Sout…" at bounding box center [341, 173] width 683 height 346
click at [278, 177] on li "Pet Odor" at bounding box center [288, 180] width 101 height 16
type input "Pet Odor"
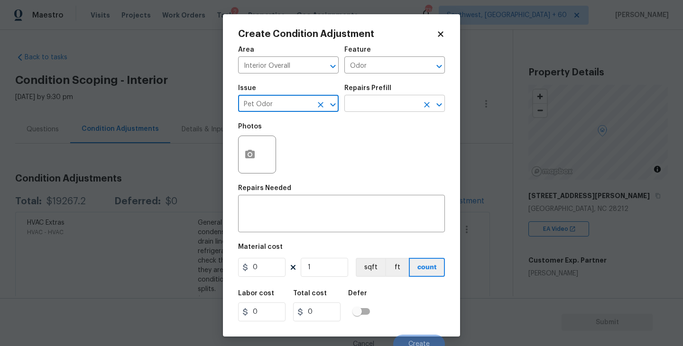
click at [394, 101] on input "text" at bounding box center [381, 104] width 74 height 15
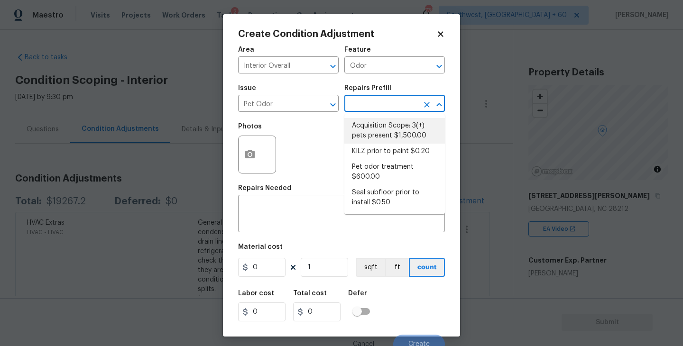
click at [389, 125] on li "Acquisition Scope: 3(+) pets present $1,500.00" at bounding box center [394, 131] width 101 height 26
type textarea "Acquisition Scope: 3(+) pets present"
type input "1500"
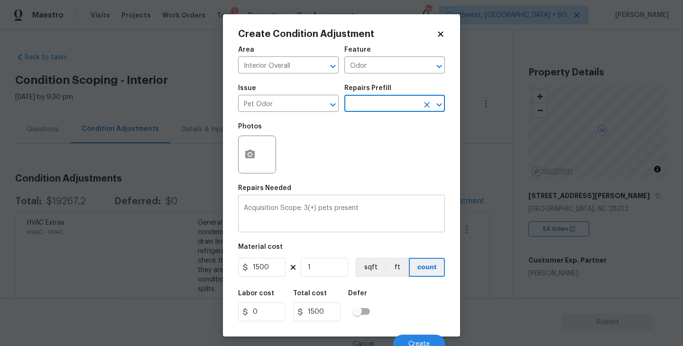
scroll to position [8, 0]
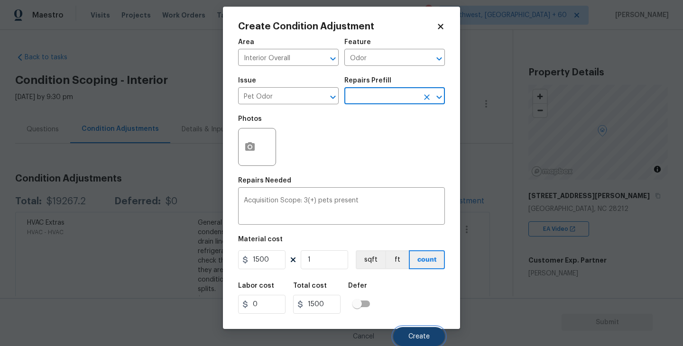
click at [409, 331] on button "Create" at bounding box center [419, 336] width 52 height 19
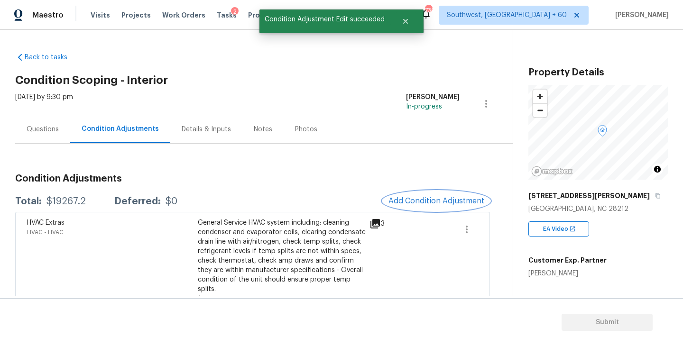
scroll to position [0, 0]
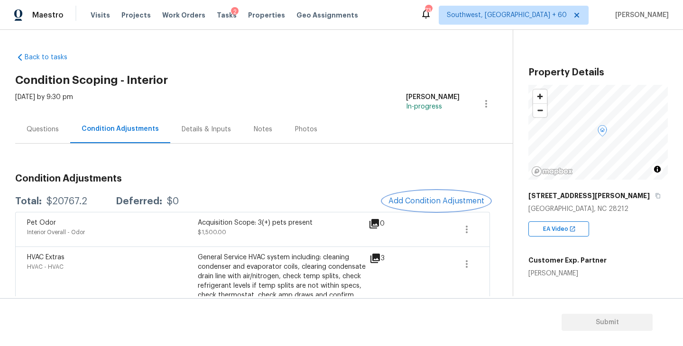
click at [411, 203] on span "Add Condition Adjustment" at bounding box center [437, 201] width 96 height 9
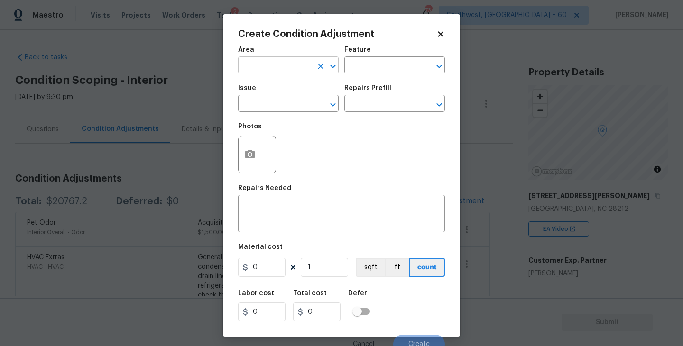
click at [284, 66] on input "text" at bounding box center [275, 66] width 74 height 15
click at [289, 108] on li "Interior Overall" at bounding box center [288, 103] width 101 height 16
type input "Interior Overall"
click at [378, 67] on input "text" at bounding box center [381, 66] width 74 height 15
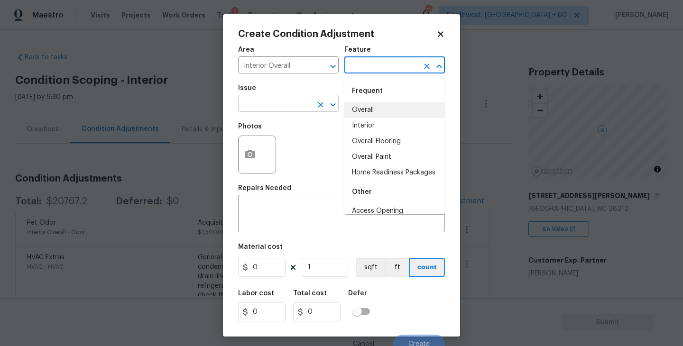
click at [298, 102] on input "text" at bounding box center [275, 104] width 74 height 15
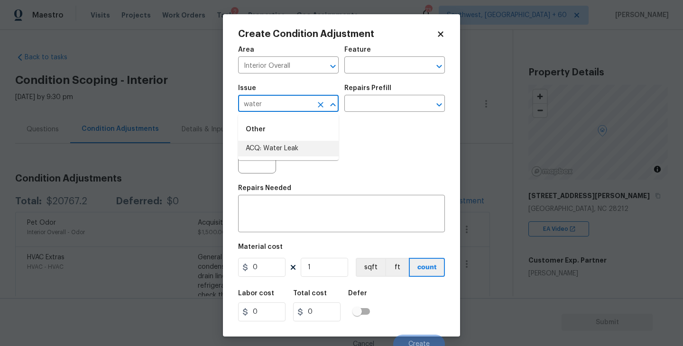
click at [310, 152] on li "ACQ: Water Leak" at bounding box center [288, 149] width 101 height 16
type input "ACQ: Water Leak"
click at [376, 105] on input "text" at bounding box center [381, 104] width 74 height 15
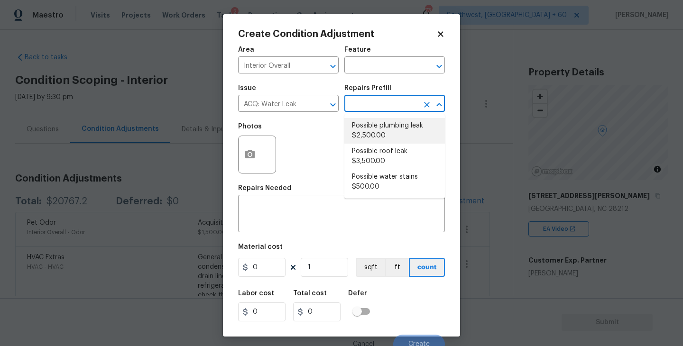
click at [392, 136] on li "Possible plumbing leak $2,500.00" at bounding box center [394, 131] width 101 height 26
type input "Acquisition"
type textarea "Acquisition Scope: Possible plumbing leak"
type input "2500"
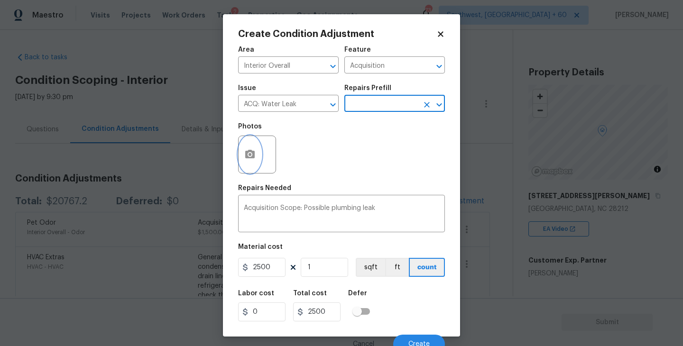
click at [258, 165] on button "button" at bounding box center [250, 154] width 23 height 37
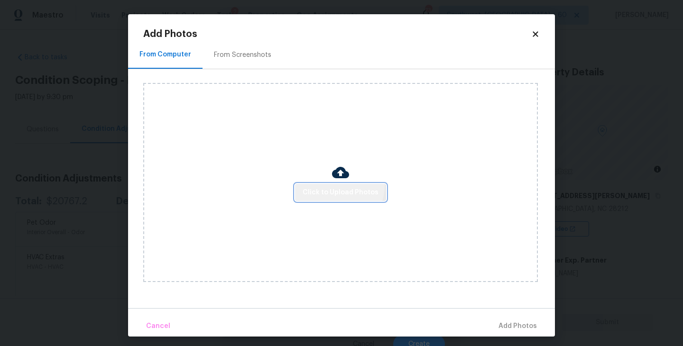
click at [335, 186] on button "Click to Upload Photos" at bounding box center [340, 193] width 91 height 18
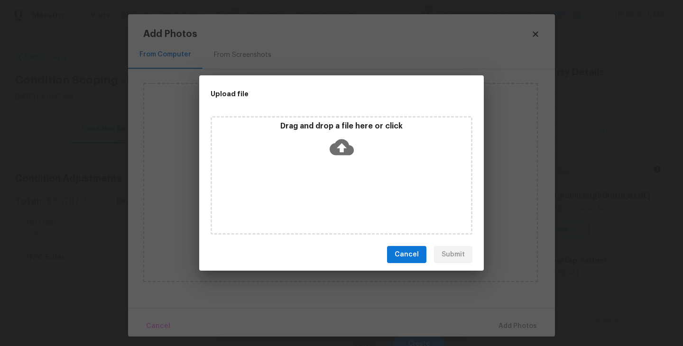
click at [337, 171] on div "Drag and drop a file here or click" at bounding box center [342, 175] width 262 height 119
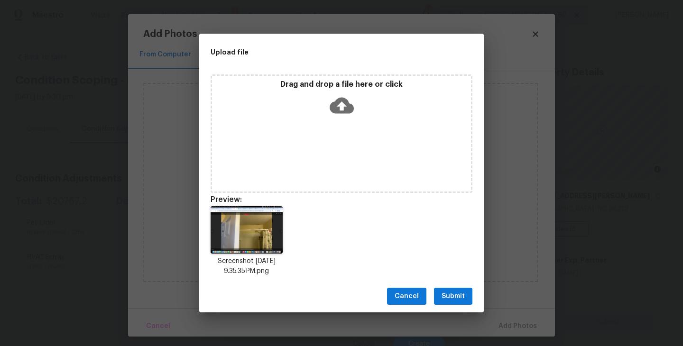
click at [467, 296] on button "Submit" at bounding box center [453, 297] width 38 height 18
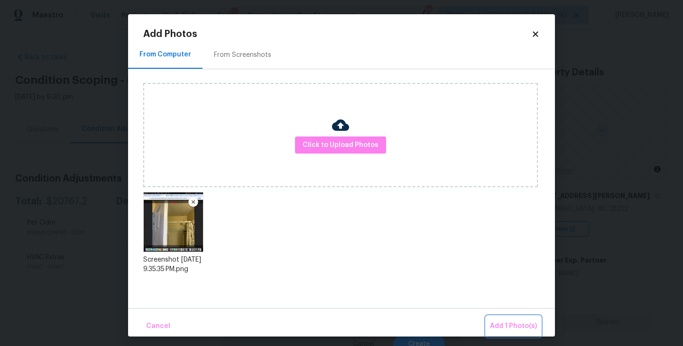
click at [502, 322] on span "Add 1 Photo(s)" at bounding box center [513, 327] width 47 height 12
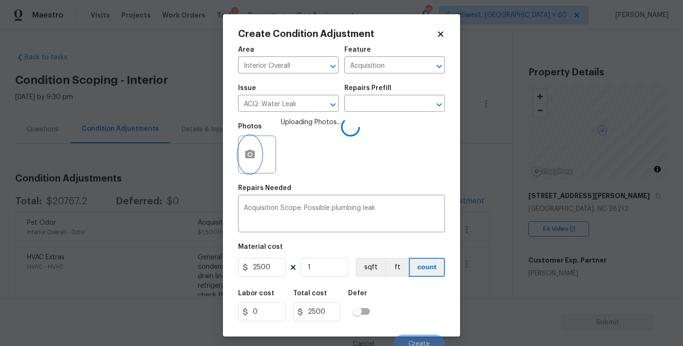
scroll to position [8, 0]
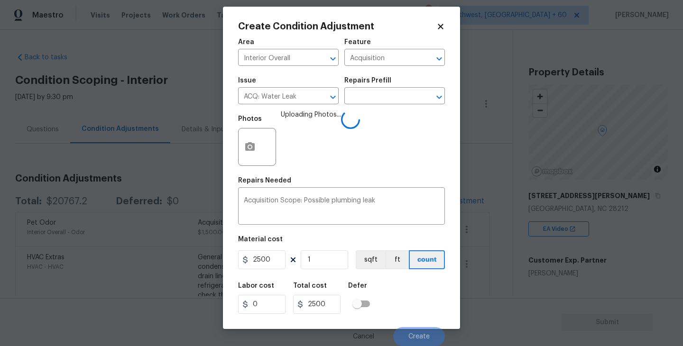
click at [424, 294] on div "Labor cost 0 Total cost 2500 Defer" at bounding box center [341, 298] width 207 height 43
click at [409, 307] on div "Labor cost 0 Total cost 2500 Defer" at bounding box center [341, 298] width 207 height 43
click at [415, 339] on span "Create" at bounding box center [419, 337] width 21 height 7
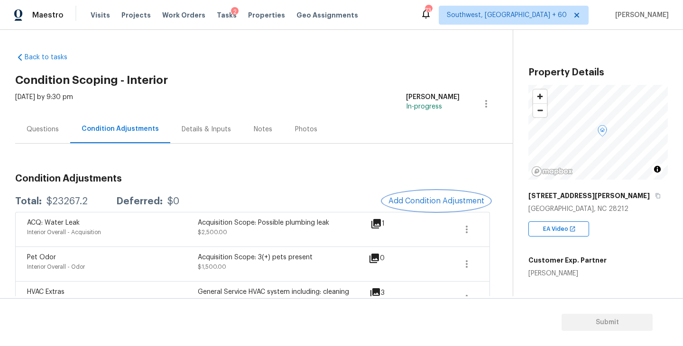
scroll to position [44, 0]
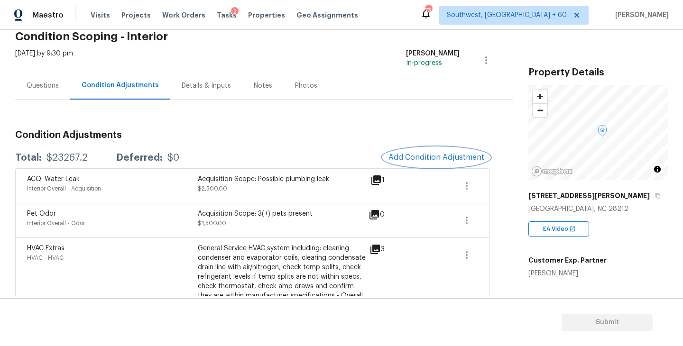
click at [419, 159] on span "Add Condition Adjustment" at bounding box center [437, 157] width 96 height 9
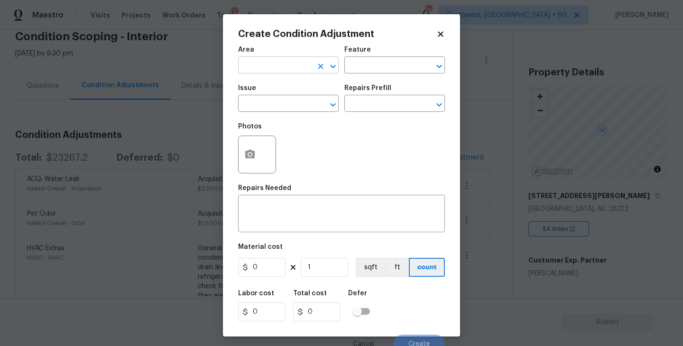
click at [286, 70] on input "text" at bounding box center [275, 66] width 74 height 15
click at [309, 109] on li "Interior Overall" at bounding box center [288, 103] width 101 height 16
type input "Interior Overall"
click at [390, 65] on input "text" at bounding box center [381, 66] width 74 height 15
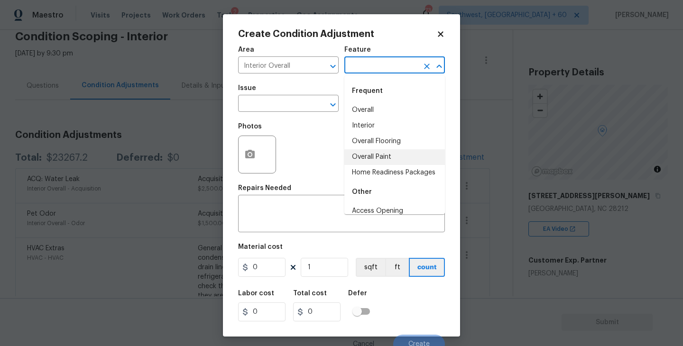
click at [392, 159] on li "Overall Paint" at bounding box center [394, 157] width 101 height 16
type input "Overall Paint"
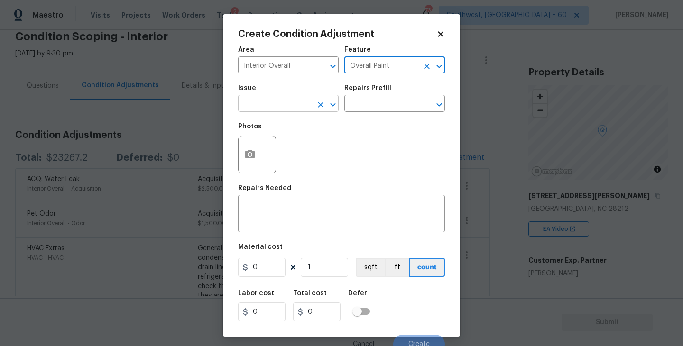
click at [286, 101] on input "text" at bounding box center [275, 104] width 74 height 15
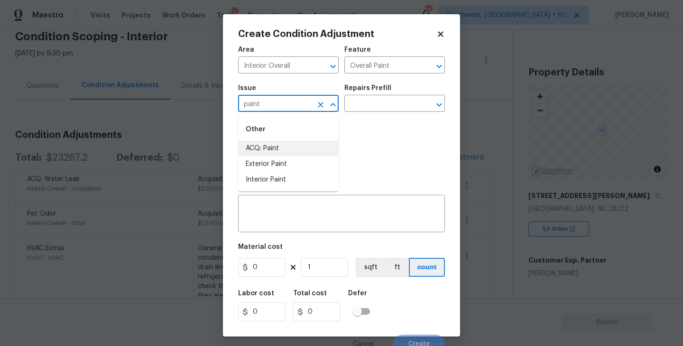
click at [282, 144] on li "ACQ: Paint" at bounding box center [288, 149] width 101 height 16
type input "ACQ: Paint"
click at [373, 105] on input "text" at bounding box center [381, 104] width 74 height 15
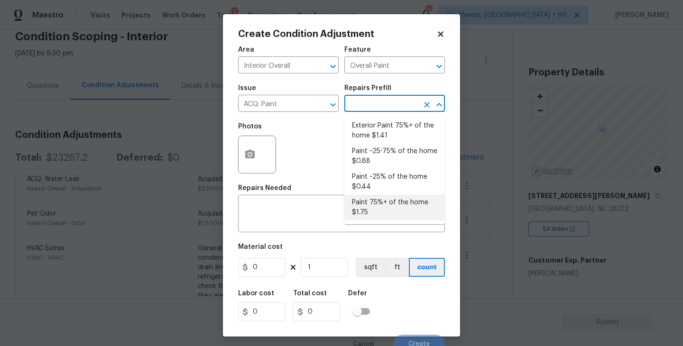
click at [377, 204] on li "Paint 75%+ of the home $1.75" at bounding box center [394, 208] width 101 height 26
type input "Acquisition"
type textarea "Acquisition Scope: 75%+ of the home will likely require interior paint"
type input "1.75"
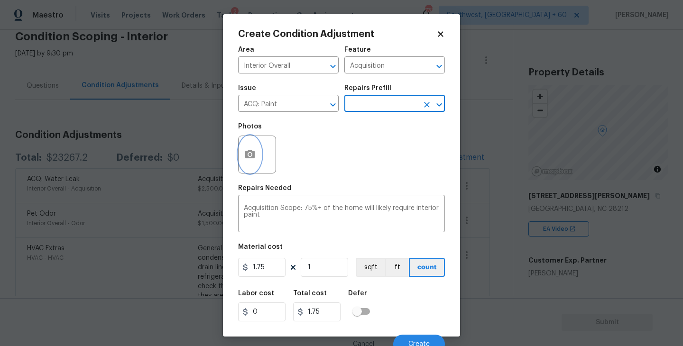
click at [249, 154] on circle "button" at bounding box center [250, 154] width 3 height 3
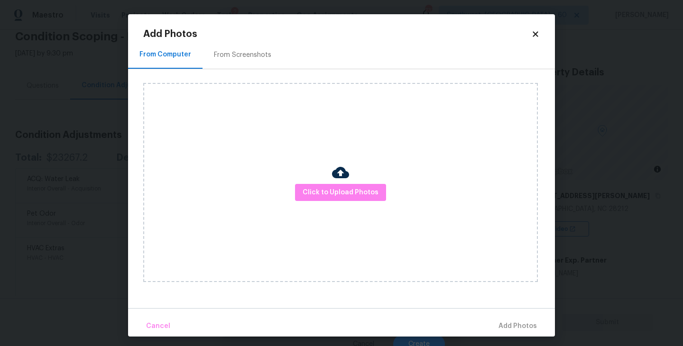
click at [315, 180] on div "Click to Upload Photos" at bounding box center [340, 182] width 395 height 199
click at [325, 190] on span "Click to Upload Photos" at bounding box center [341, 193] width 76 height 12
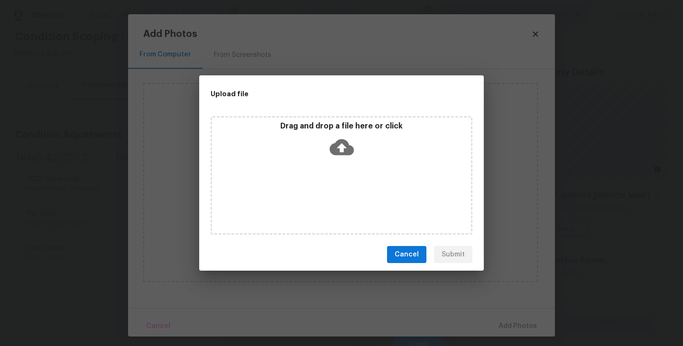
click at [338, 152] on icon at bounding box center [342, 147] width 24 height 16
